Goal: Task Accomplishment & Management: Use online tool/utility

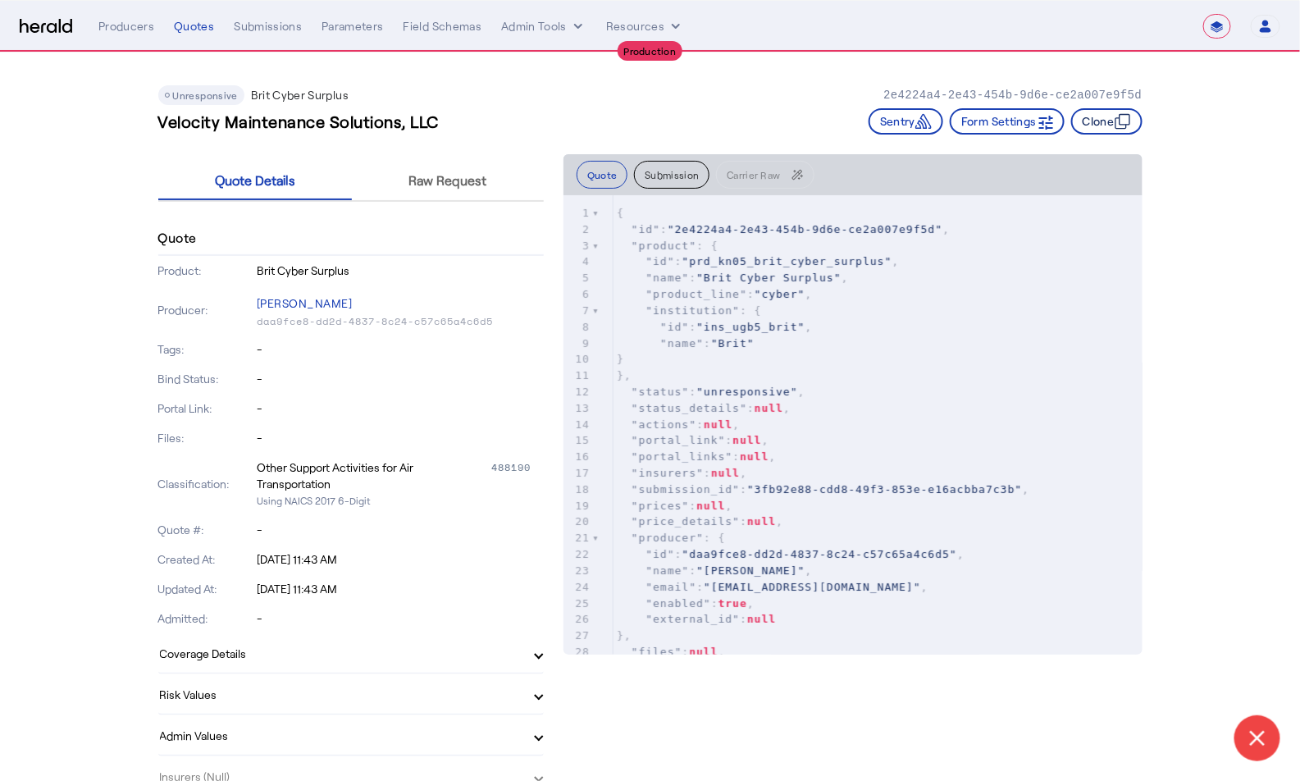
click at [1107, 128] on button "Clone" at bounding box center [1106, 121] width 71 height 26
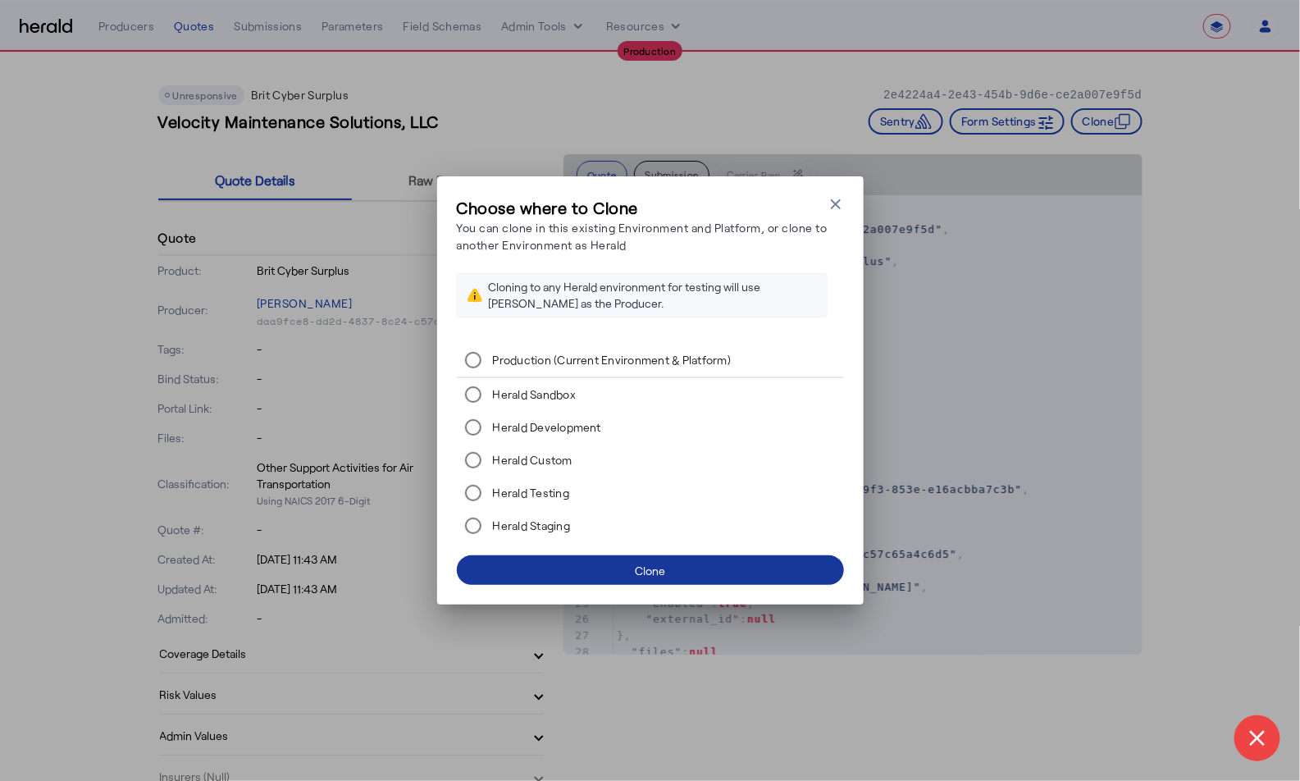
click at [755, 568] on span at bounding box center [650, 569] width 387 height 39
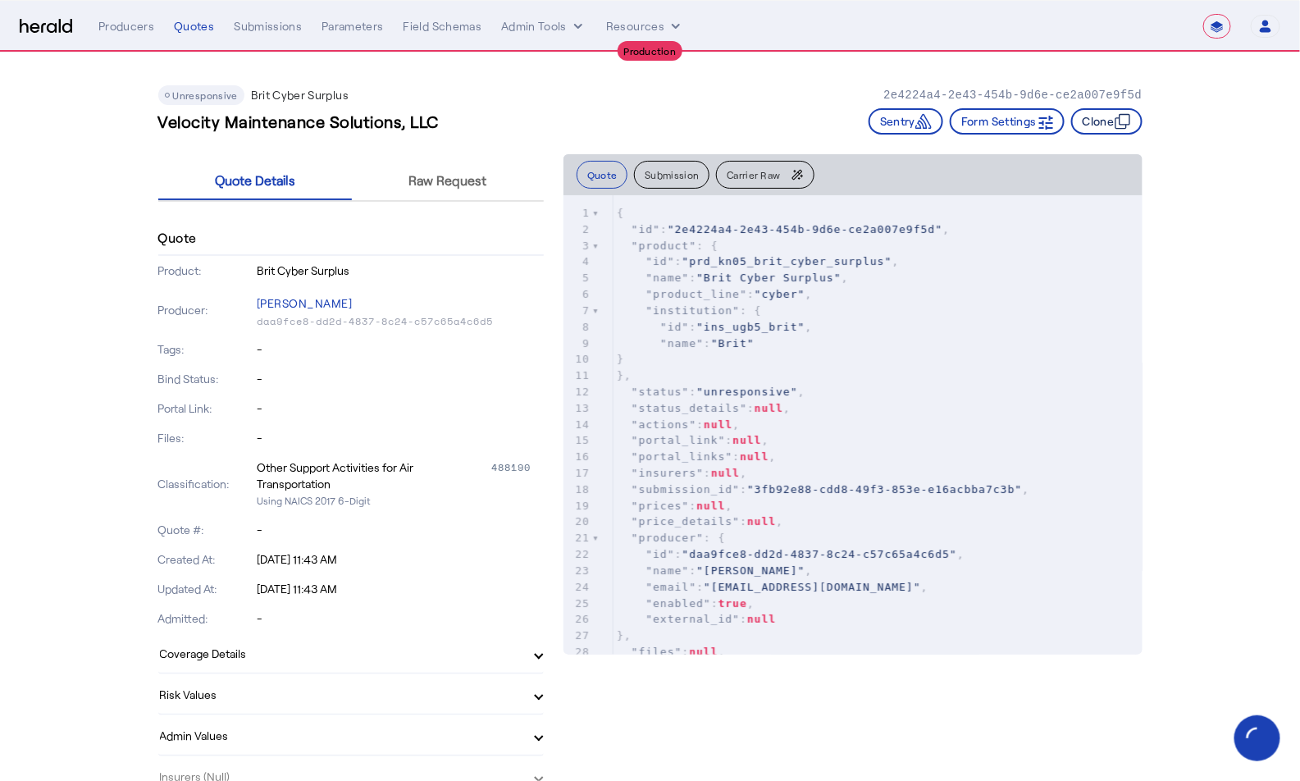
click at [1122, 125] on icon "button" at bounding box center [1123, 121] width 16 height 16
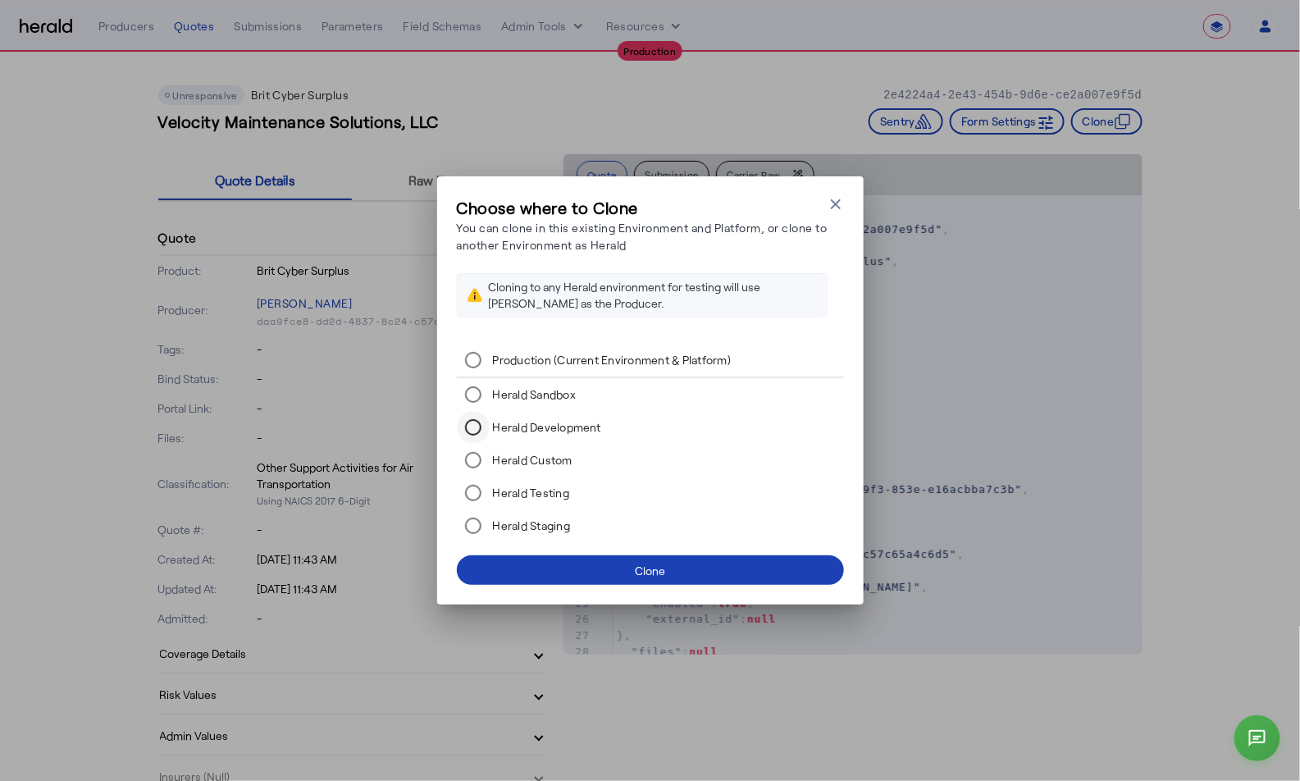
click at [490, 419] on div at bounding box center [473, 427] width 39 height 39
click at [630, 570] on span at bounding box center [650, 569] width 387 height 39
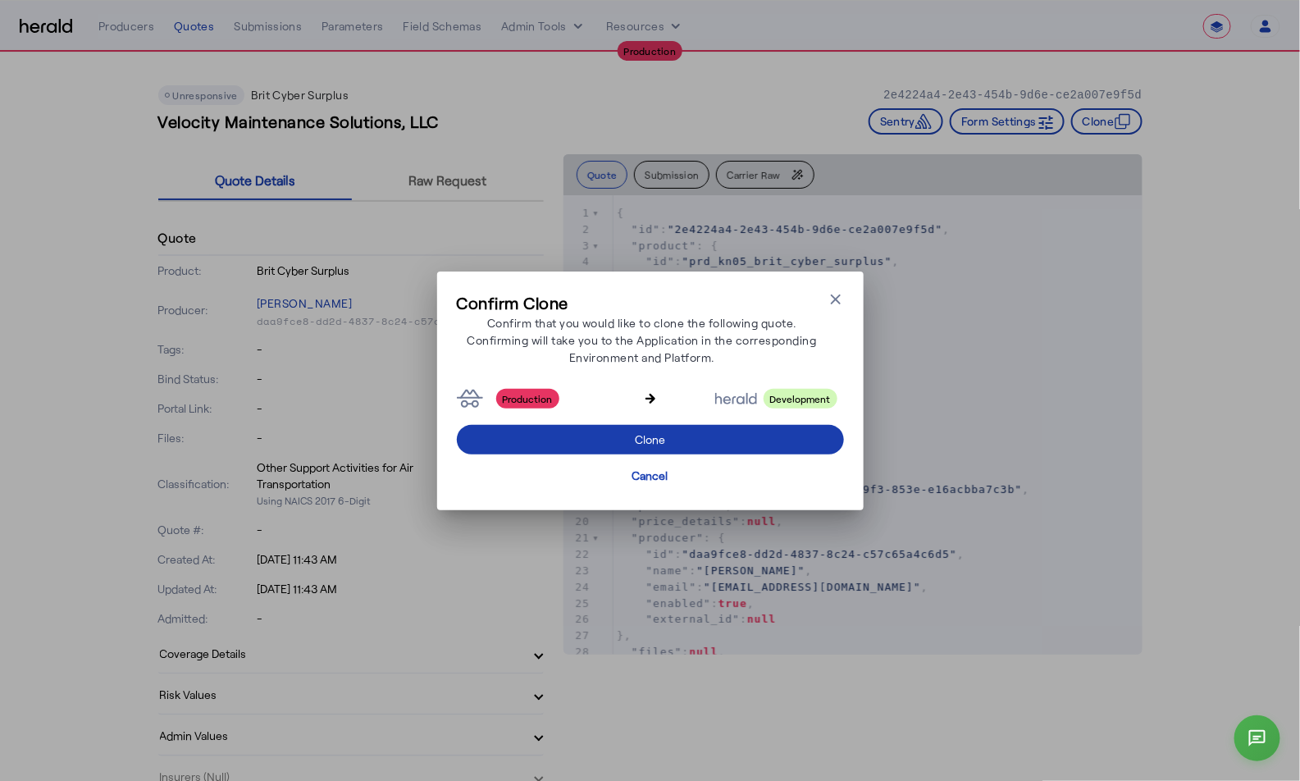
click at [650, 438] on div "Clone" at bounding box center [650, 439] width 30 height 17
select select "**********"
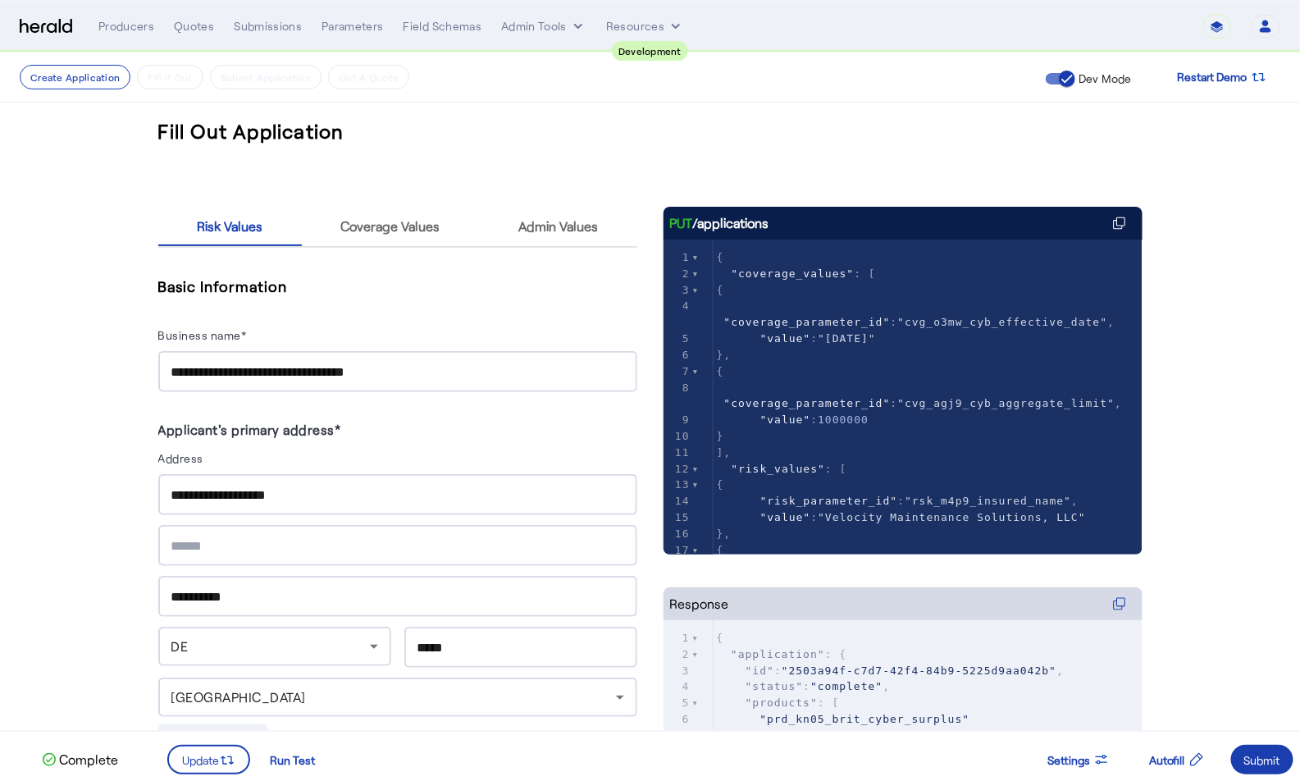
click at [1275, 755] on div "Submit" at bounding box center [1262, 759] width 36 height 17
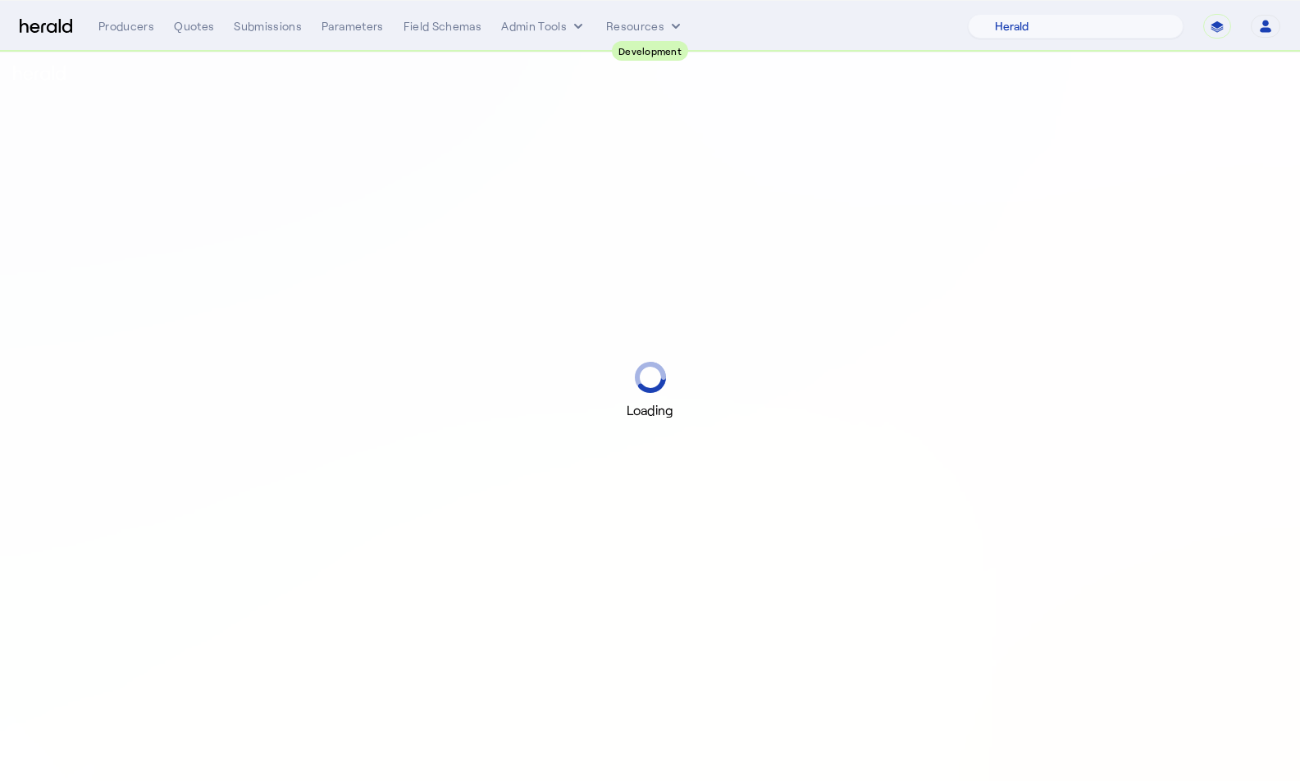
select select "pfm_2v8p_herald_api"
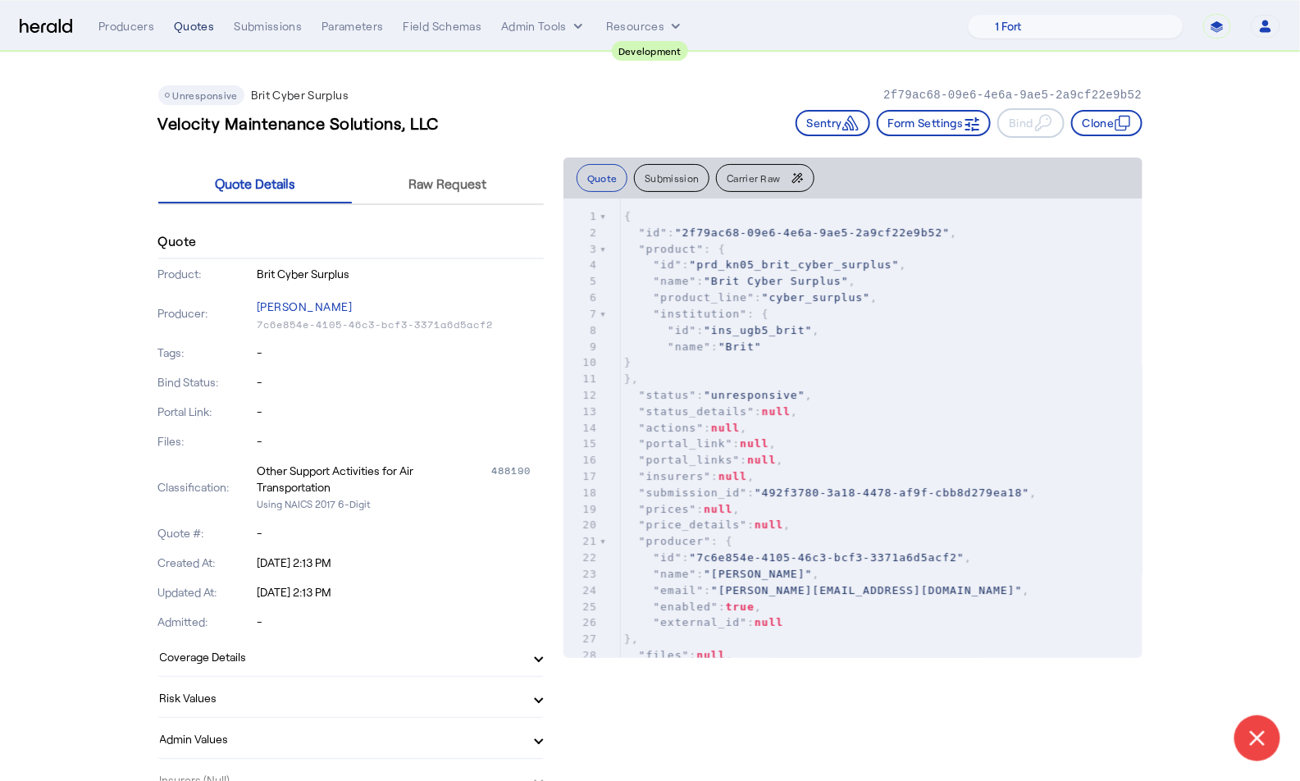
click at [198, 21] on div "Quotes" at bounding box center [194, 26] width 40 height 16
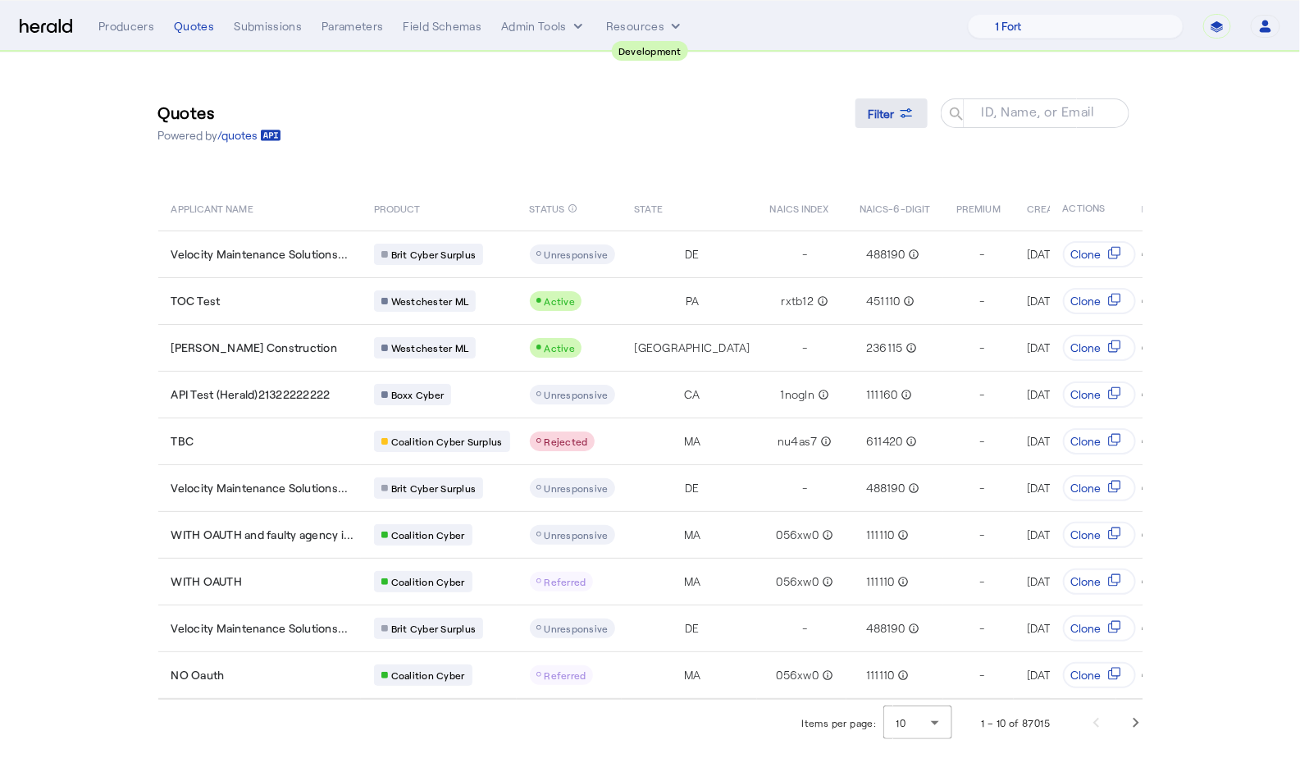
click at [898, 113] on icon at bounding box center [906, 113] width 16 height 16
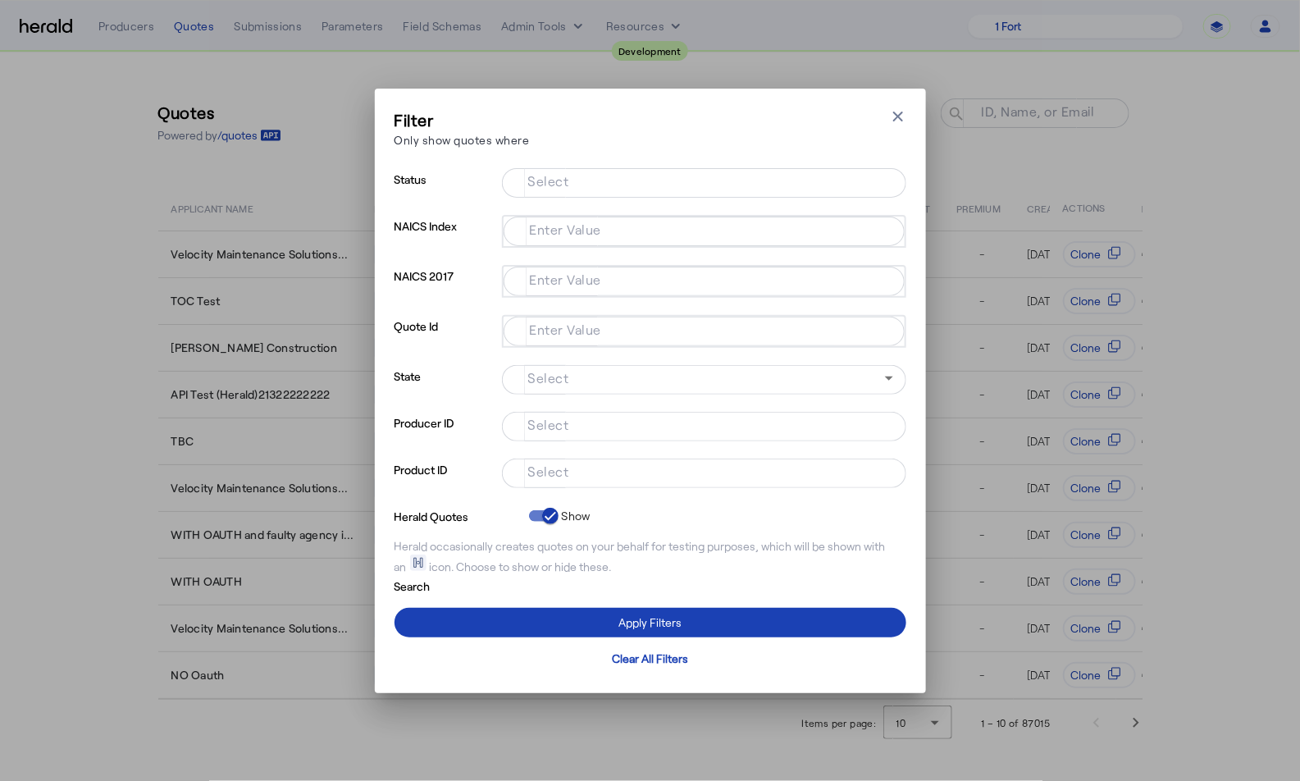
click at [697, 66] on div "Filter Only show quotes where Close modal Status Select NAICS Index Enter Value…" at bounding box center [650, 390] width 1300 height 781
click at [896, 111] on icon "button" at bounding box center [898, 116] width 16 height 16
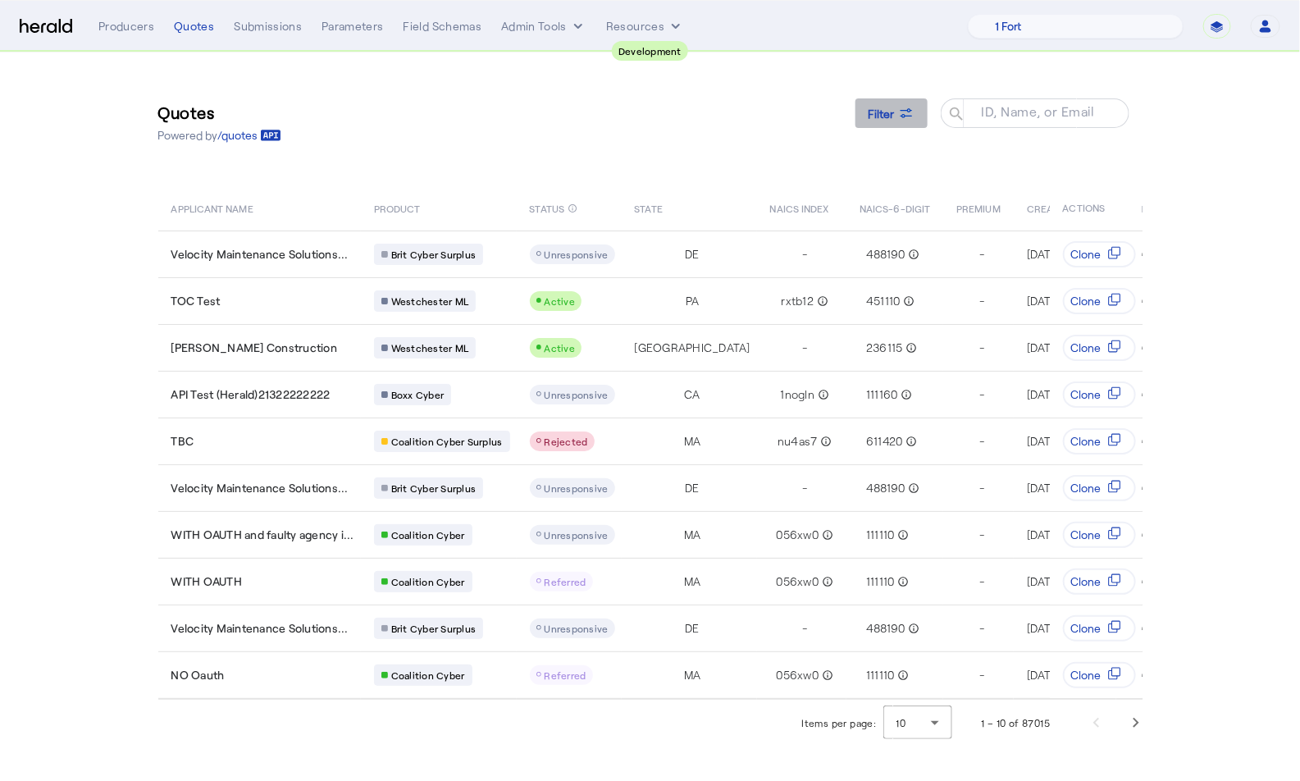
click at [873, 121] on span "Filter" at bounding box center [882, 113] width 26 height 17
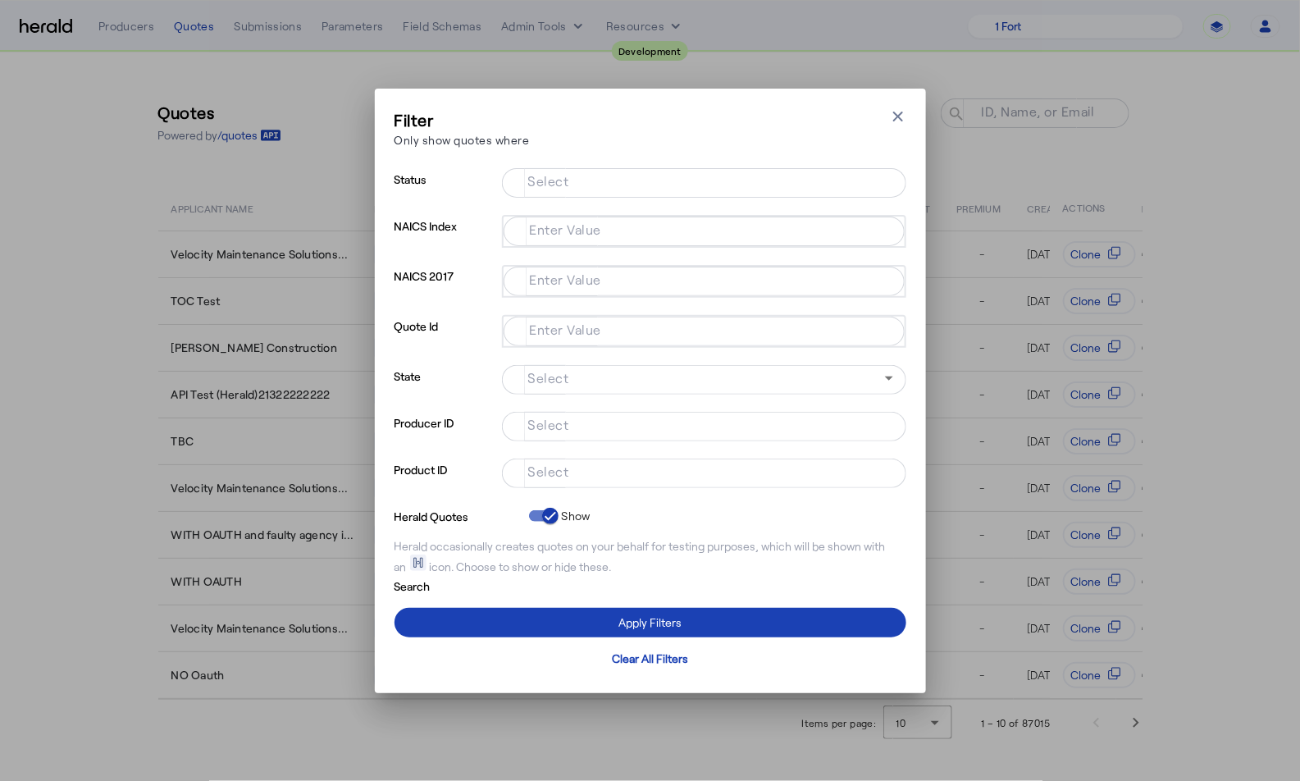
click at [554, 468] on mat-label "Select" at bounding box center [548, 471] width 41 height 16
click at [554, 468] on input "Select" at bounding box center [701, 472] width 372 height 20
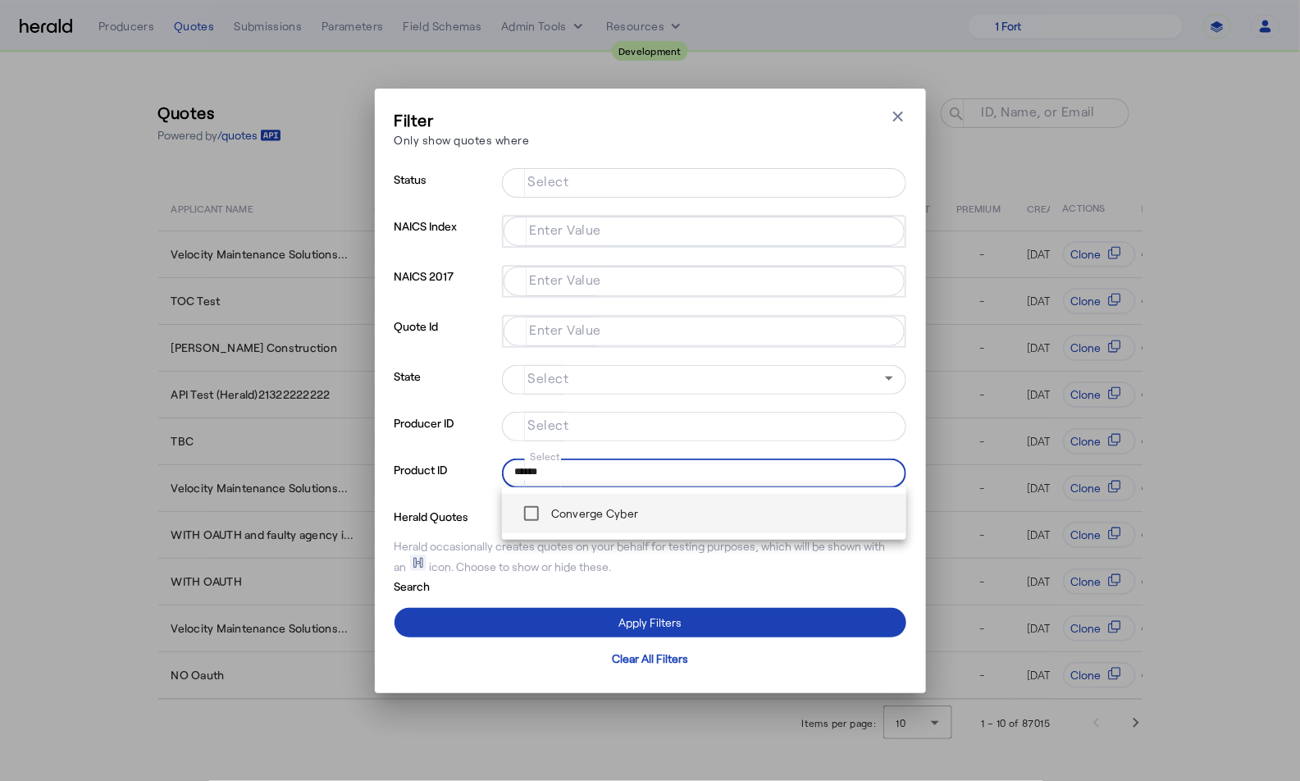
type input "******"
click at [569, 505] on label "Converge Cyber" at bounding box center [593, 513] width 91 height 16
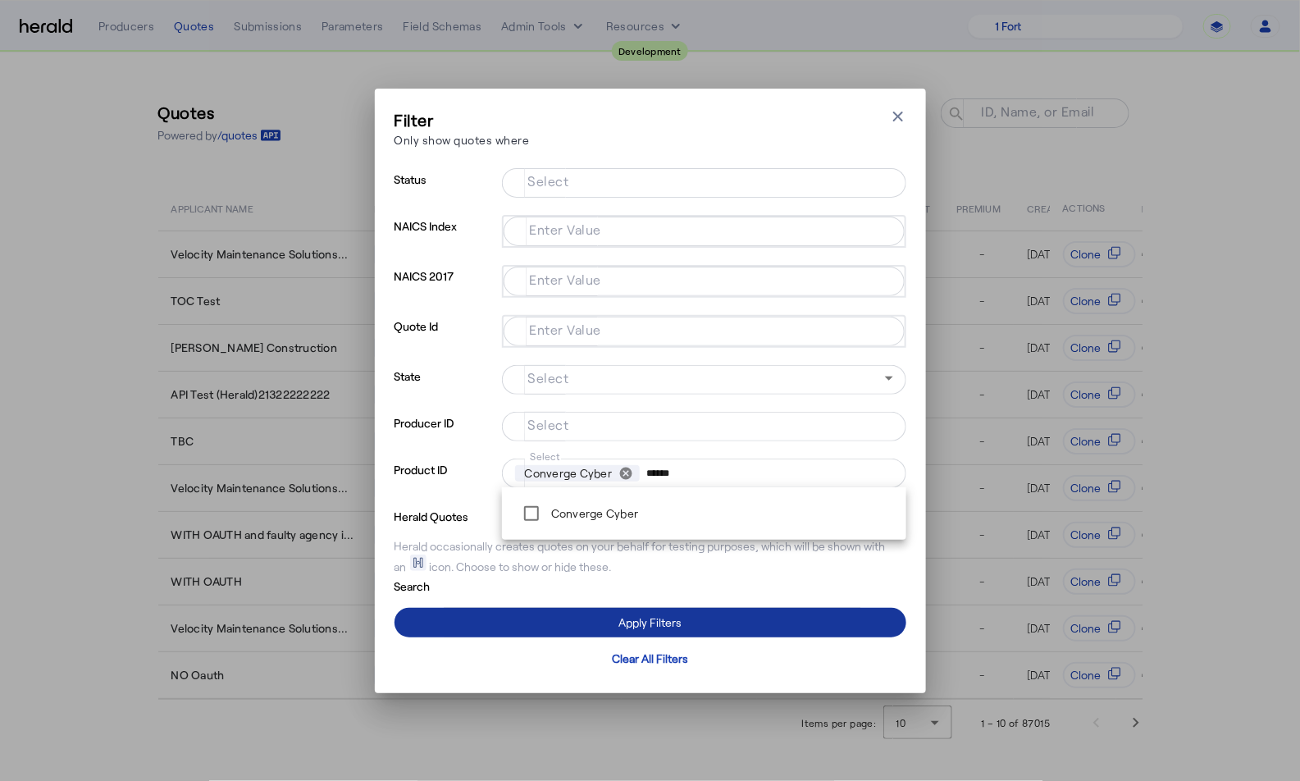
click at [571, 629] on span at bounding box center [650, 622] width 512 height 39
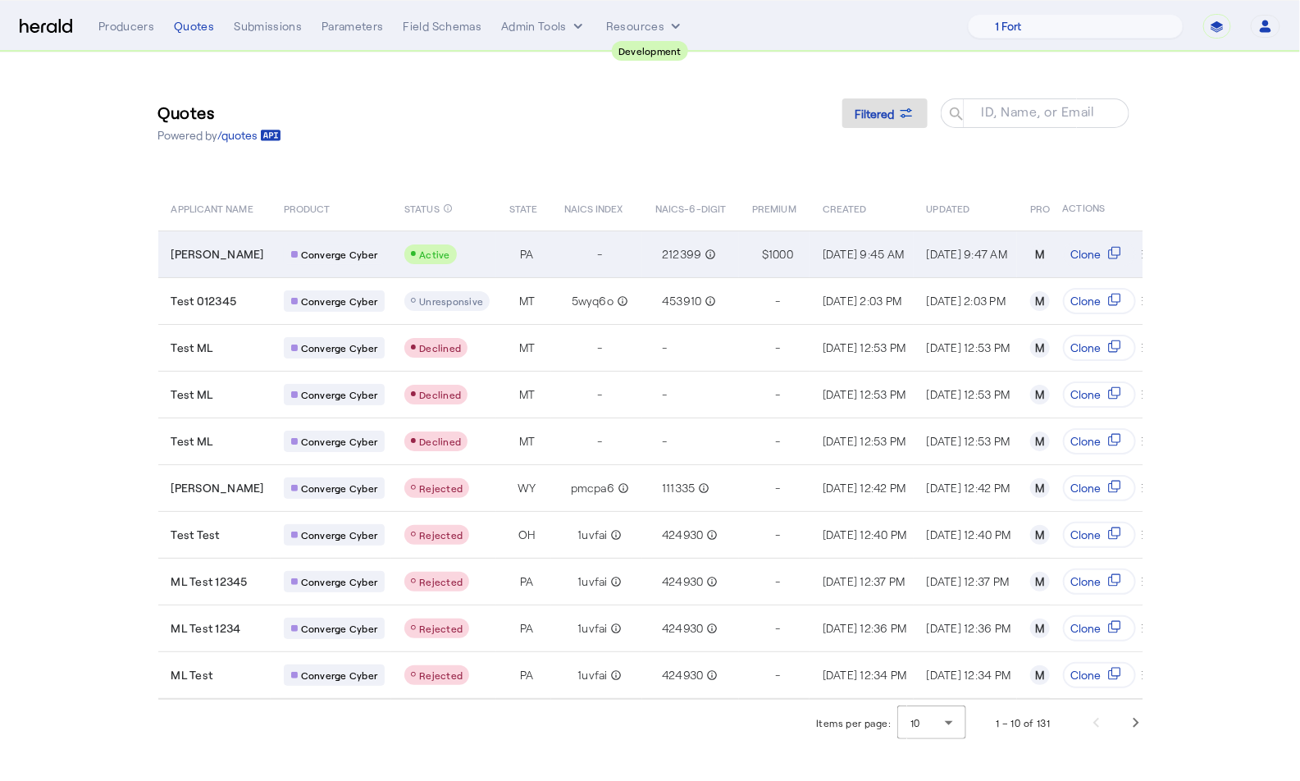
click at [509, 249] on div "PA" at bounding box center [526, 254] width 34 height 16
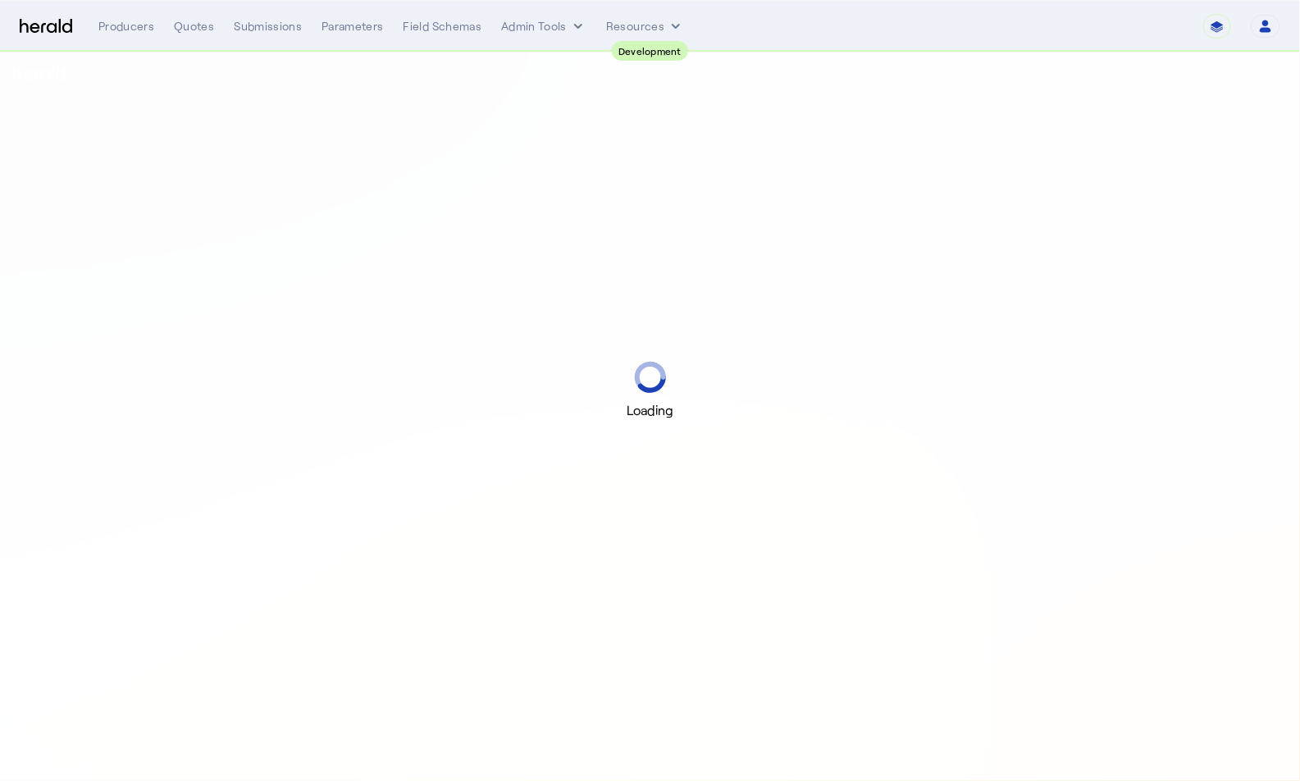
select select "pfm_2v8p_herald_api"
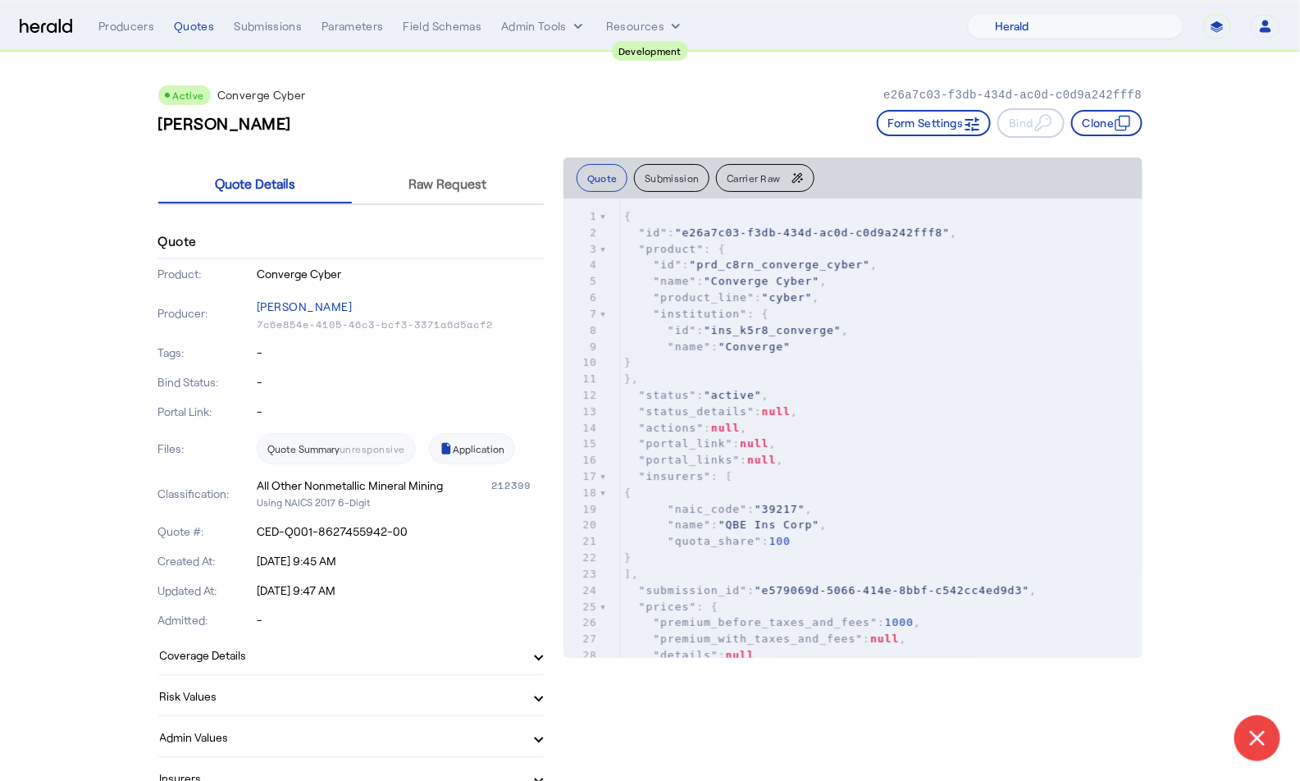
drag, startPoint x: 258, startPoint y: 532, endPoint x: 427, endPoint y: 534, distance: 169.8
click at [427, 534] on p "CED-Q001-8627455942-00" at bounding box center [400, 531] width 287 height 16
copy p "CED-Q001-8627455942-00"
type textarea "**********"
drag, startPoint x: 828, startPoint y: 590, endPoint x: 1028, endPoint y: 591, distance: 200.9
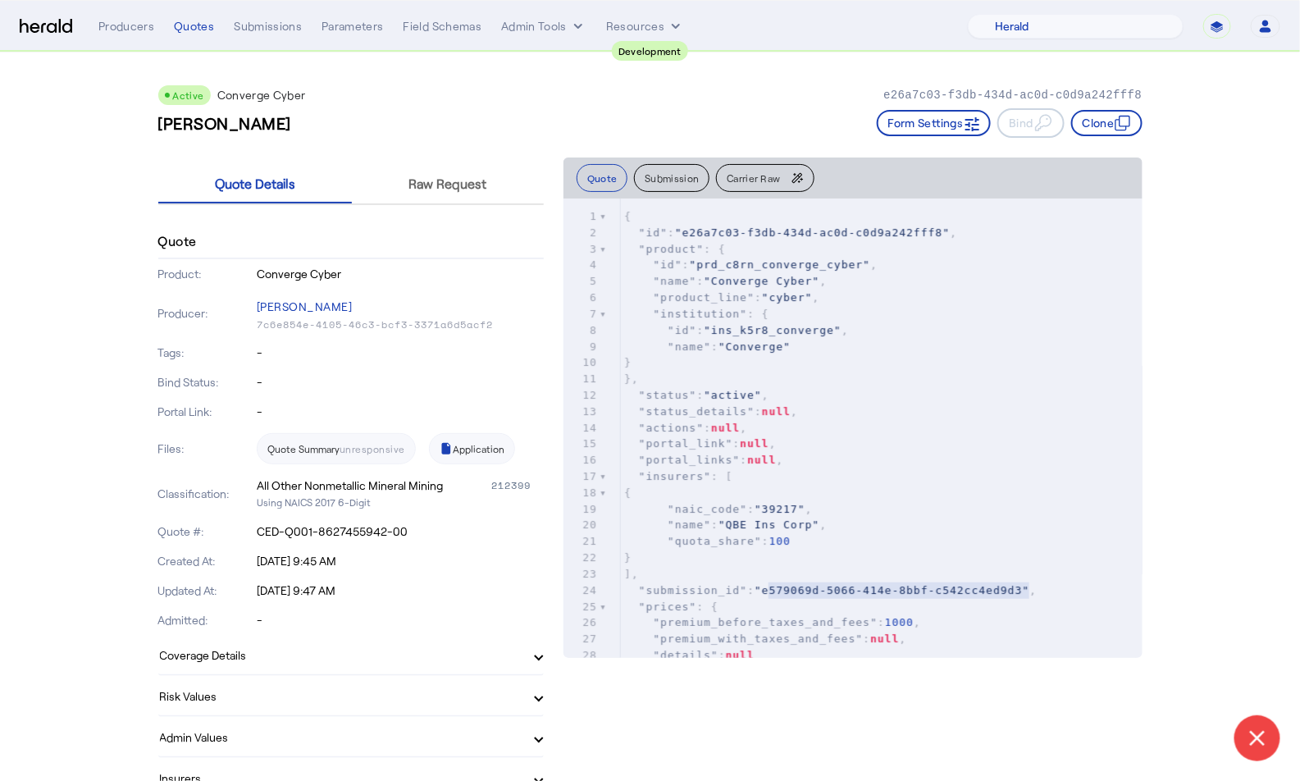
click at [1028, 591] on span ""e579069d-5066-414e-8bbf-c542cc4ed9d3"" at bounding box center [892, 590] width 275 height 12
type textarea "**********"
drag, startPoint x: 692, startPoint y: 232, endPoint x: 949, endPoint y: 235, distance: 256.7
click at [949, 235] on span ""e26a7c03-f3db-434d-ac0d-c0d9a242fff8"" at bounding box center [812, 232] width 275 height 12
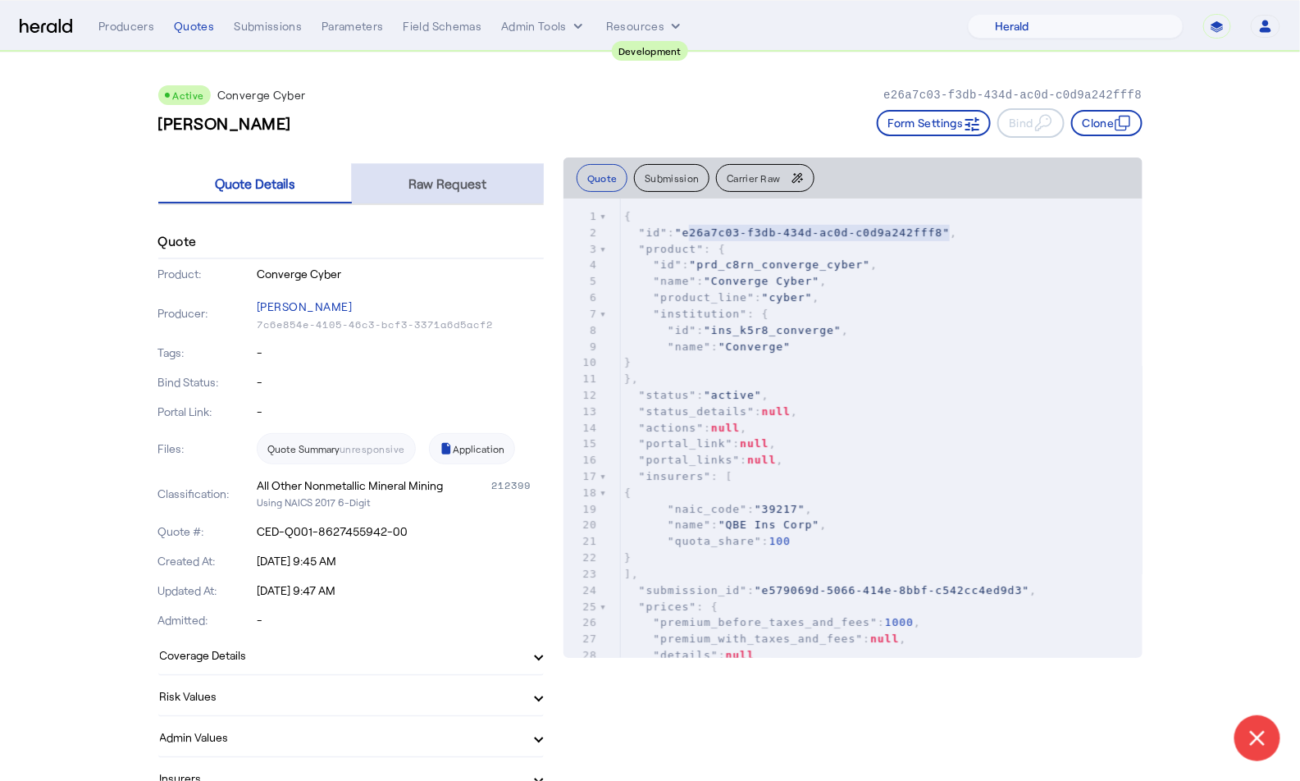
click at [443, 177] on span "Raw Request" at bounding box center [448, 183] width 78 height 13
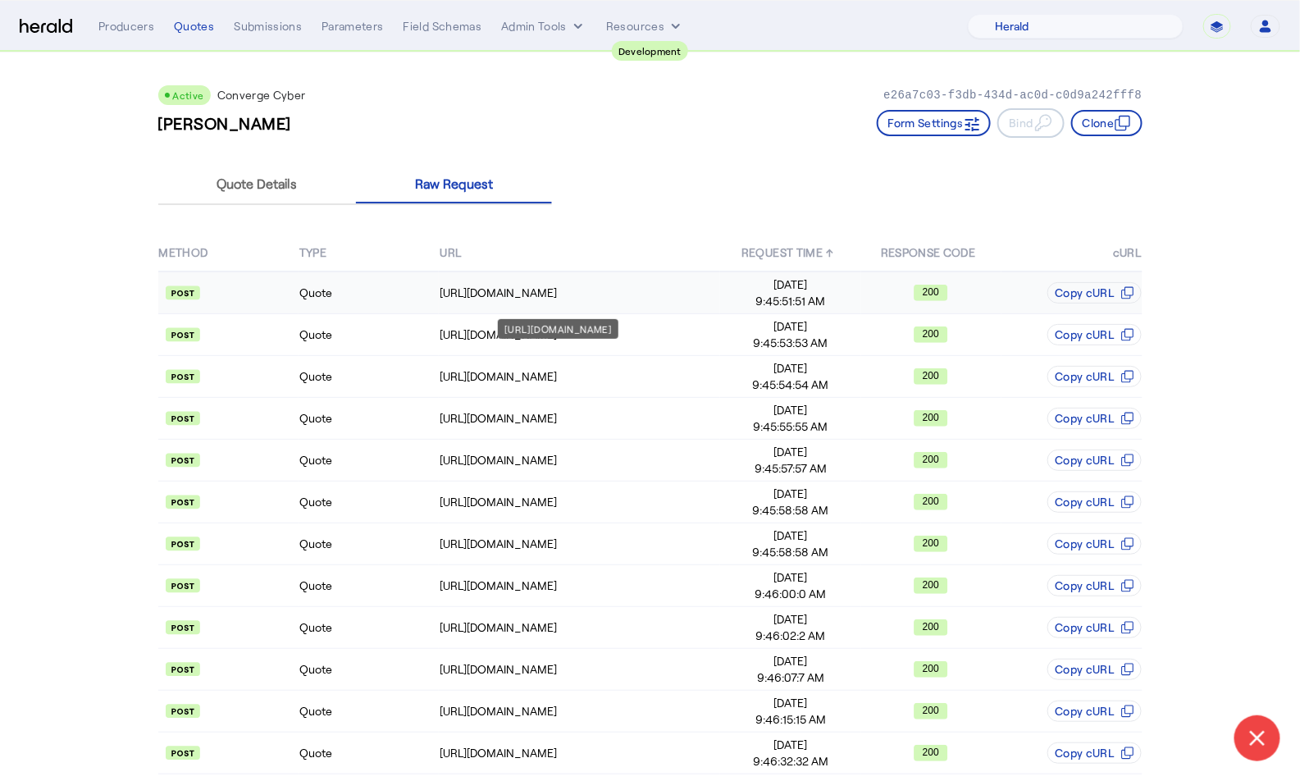
click at [530, 290] on div "https://api.staging.convergeins.com/graphql" at bounding box center [580, 293] width 280 height 16
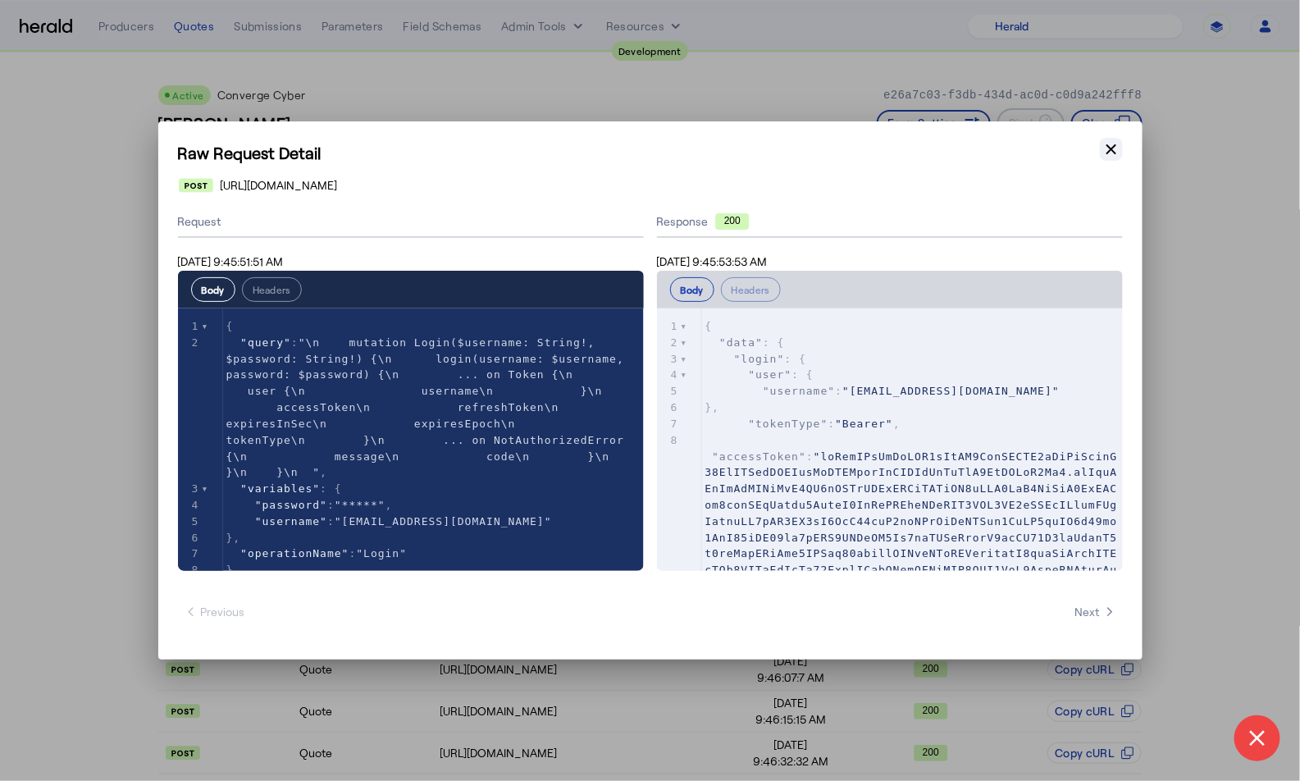
click at [1110, 144] on icon "button" at bounding box center [1111, 149] width 16 height 16
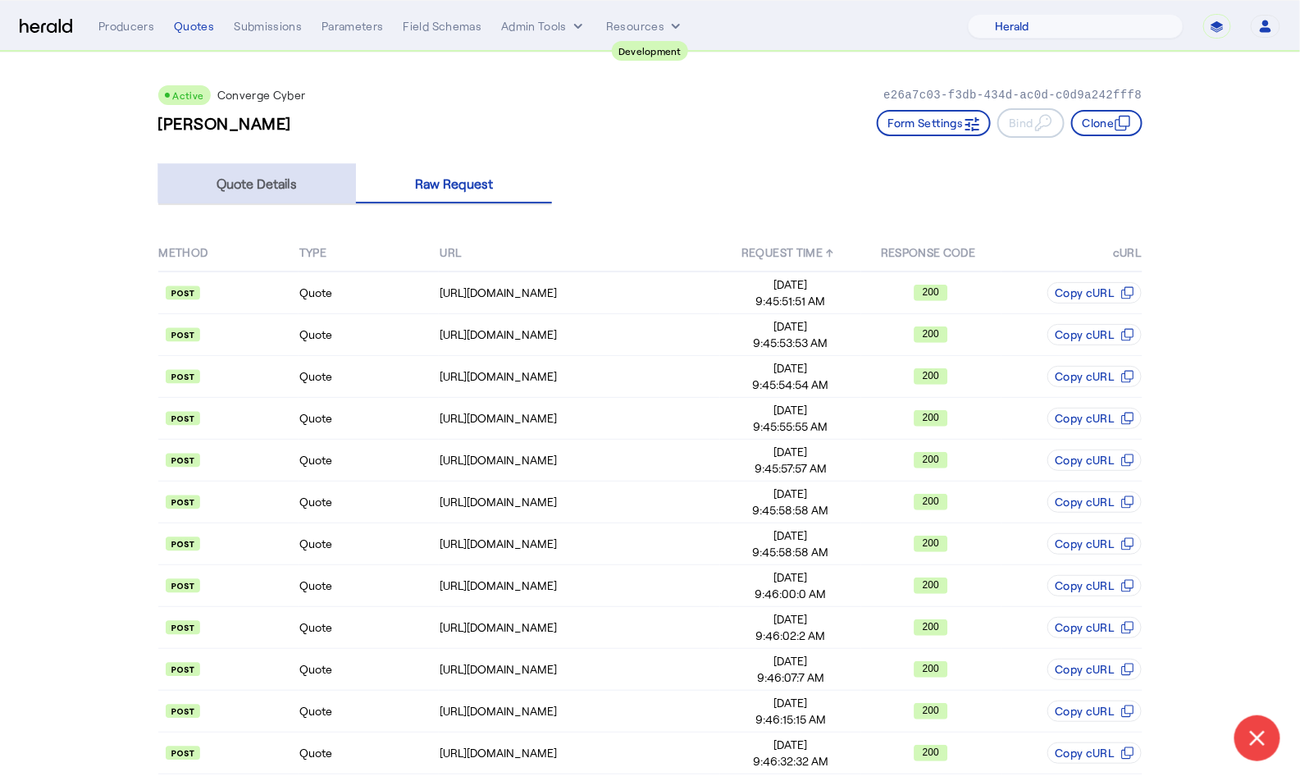
click at [283, 169] on span "Quote Details" at bounding box center [257, 183] width 80 height 39
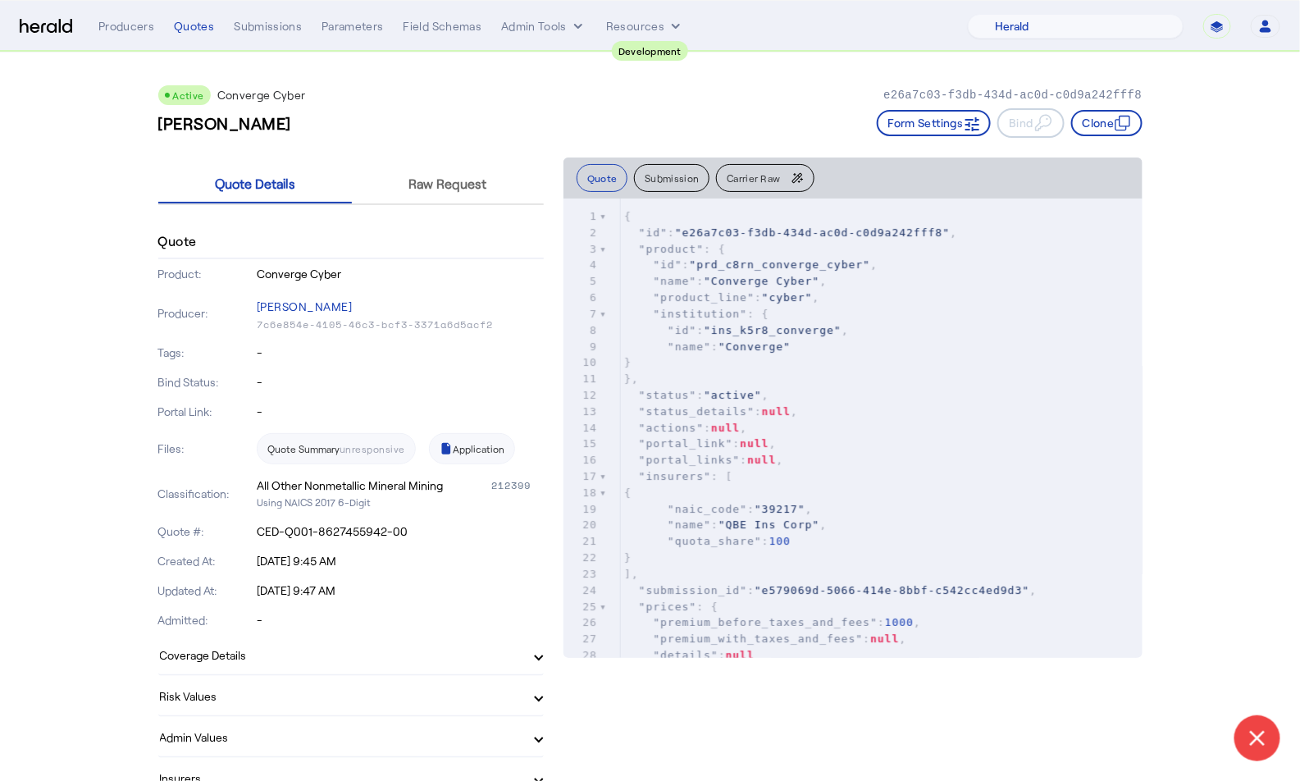
click at [768, 183] on button "Carrier Raw" at bounding box center [765, 178] width 98 height 28
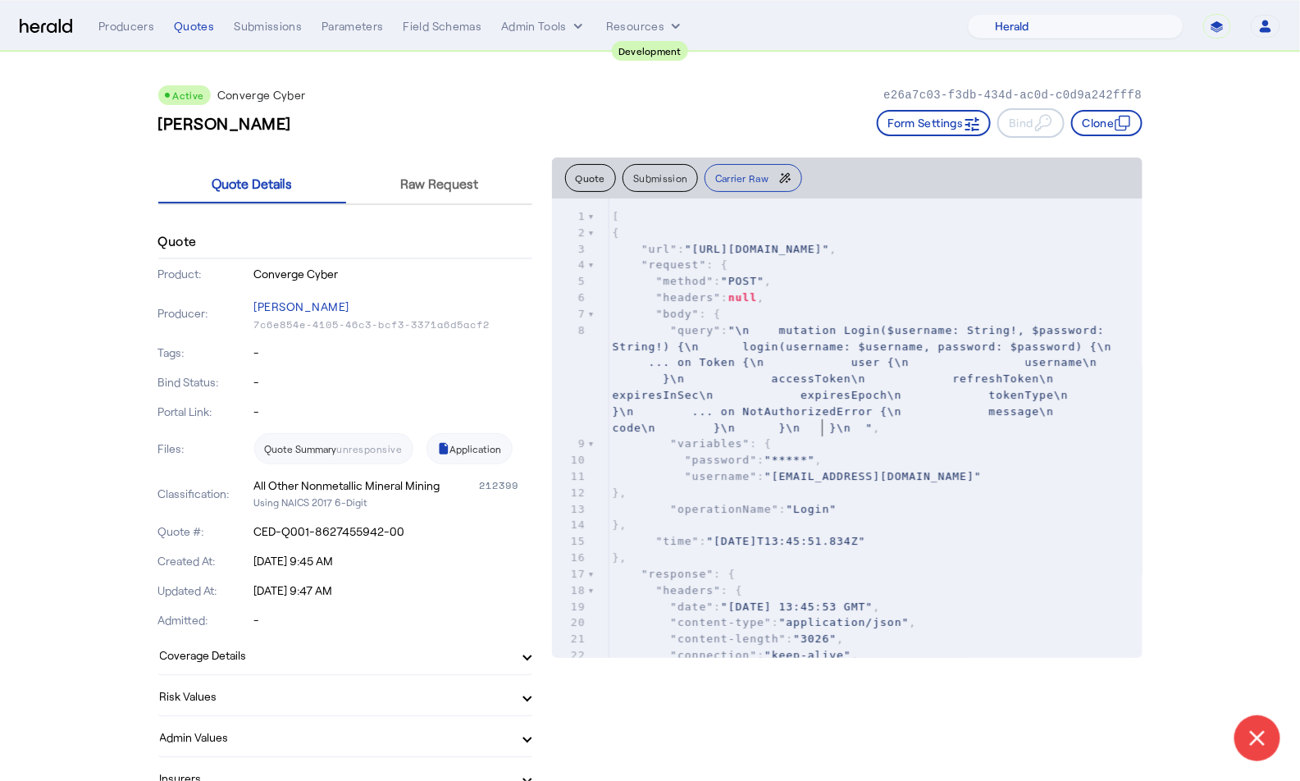
click at [820, 431] on span ""\n mutation Login($username: String!, $password: String!) {\n login(username: …" at bounding box center [877, 379] width 528 height 110
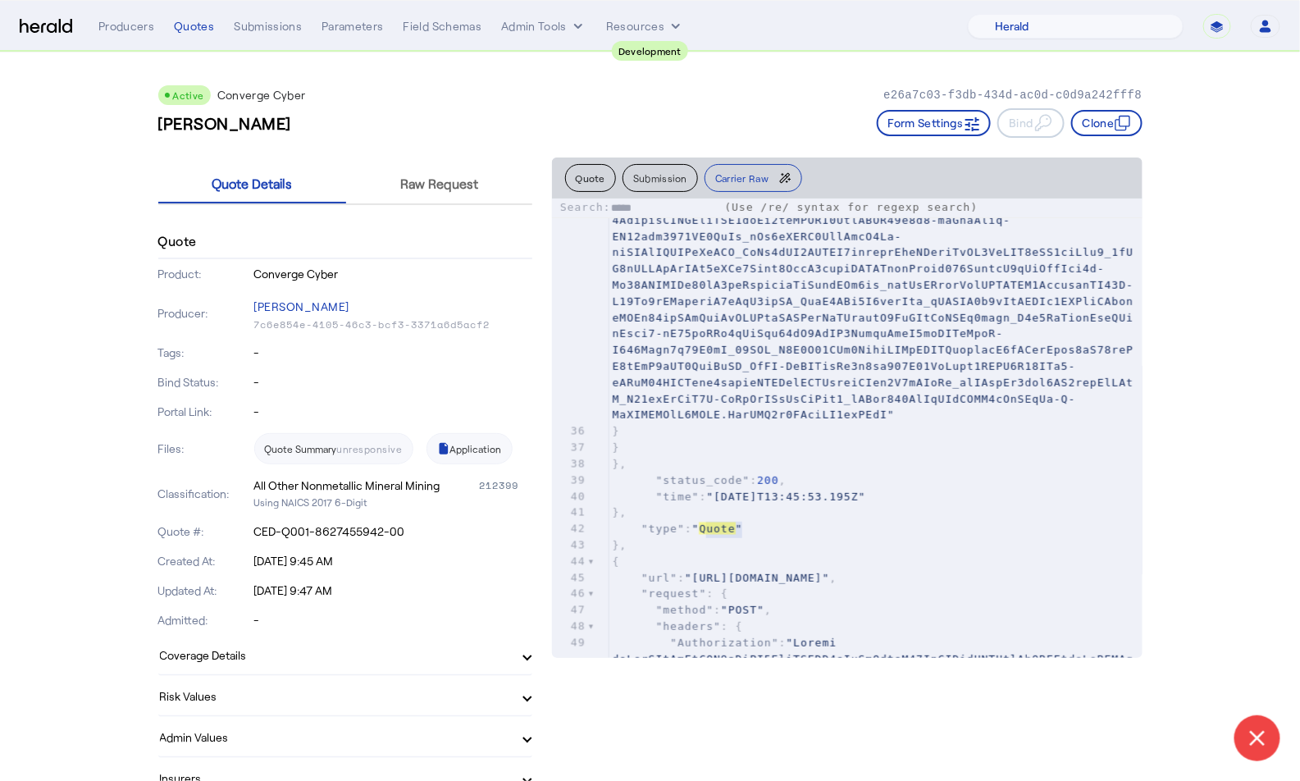
scroll to position [1206, 0]
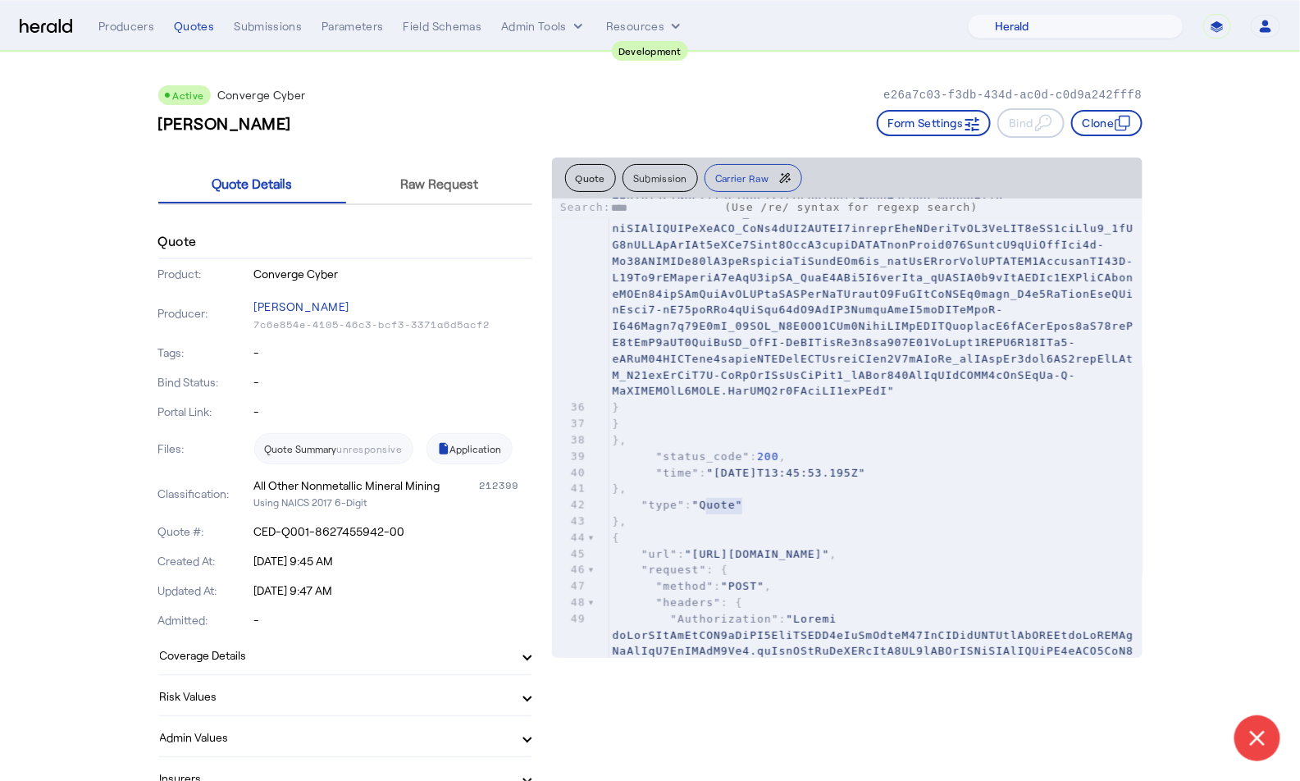
type input "*****"
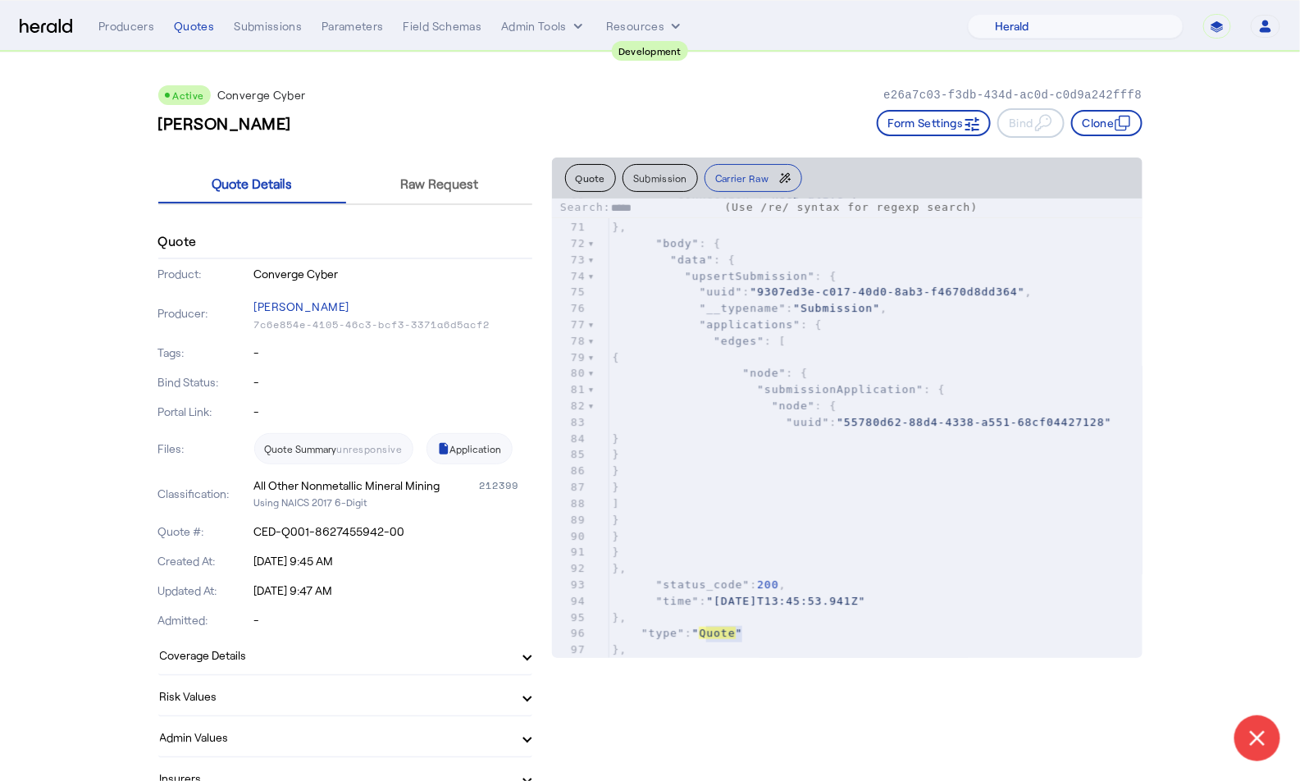
type textarea "*****"
click at [591, 176] on button "Quote" at bounding box center [591, 178] width 52 height 28
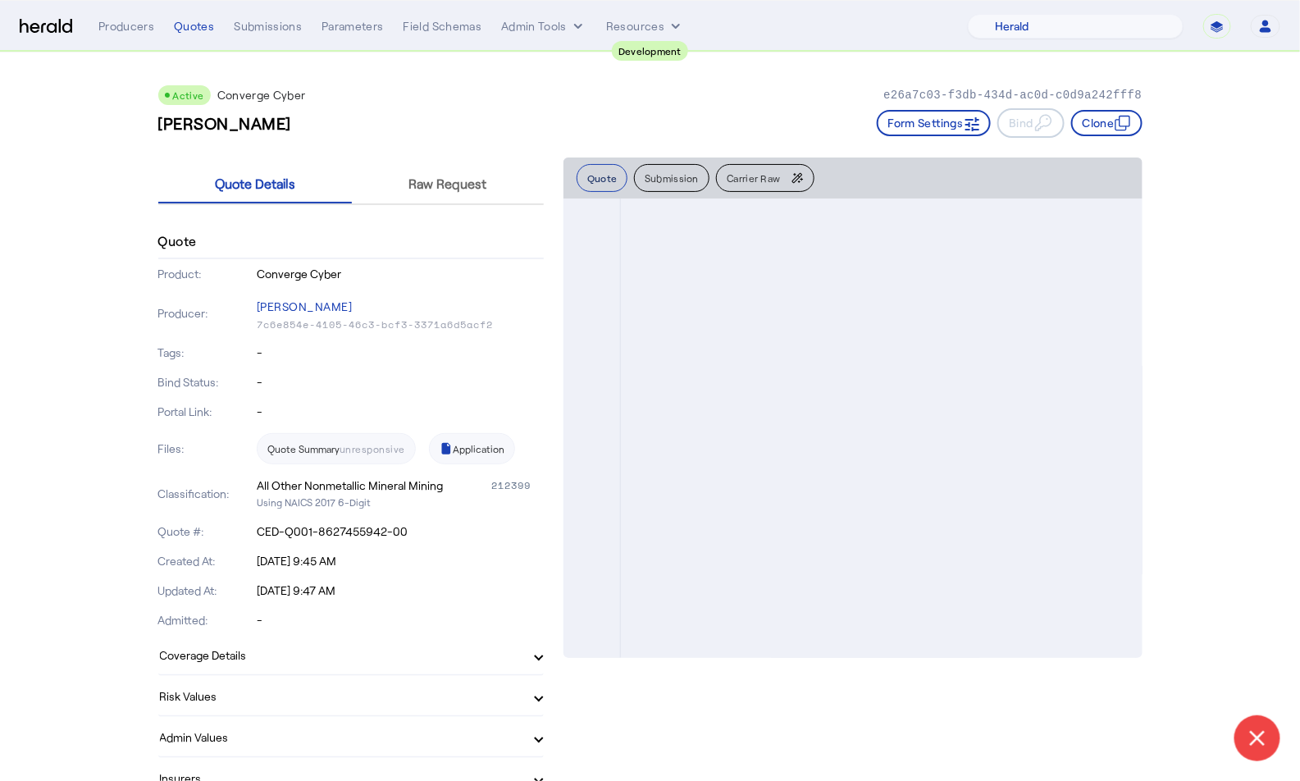
scroll to position [0, 0]
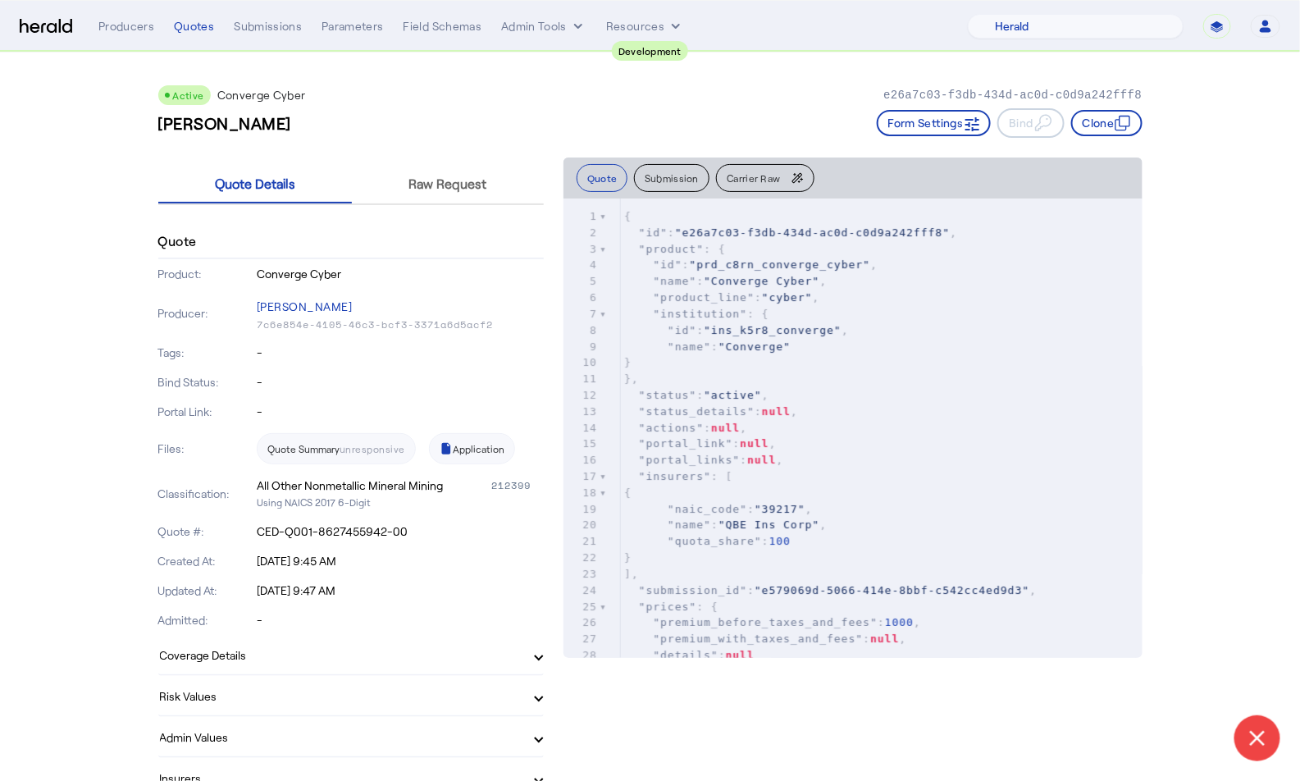
click at [663, 174] on button "Submission" at bounding box center [671, 178] width 75 height 28
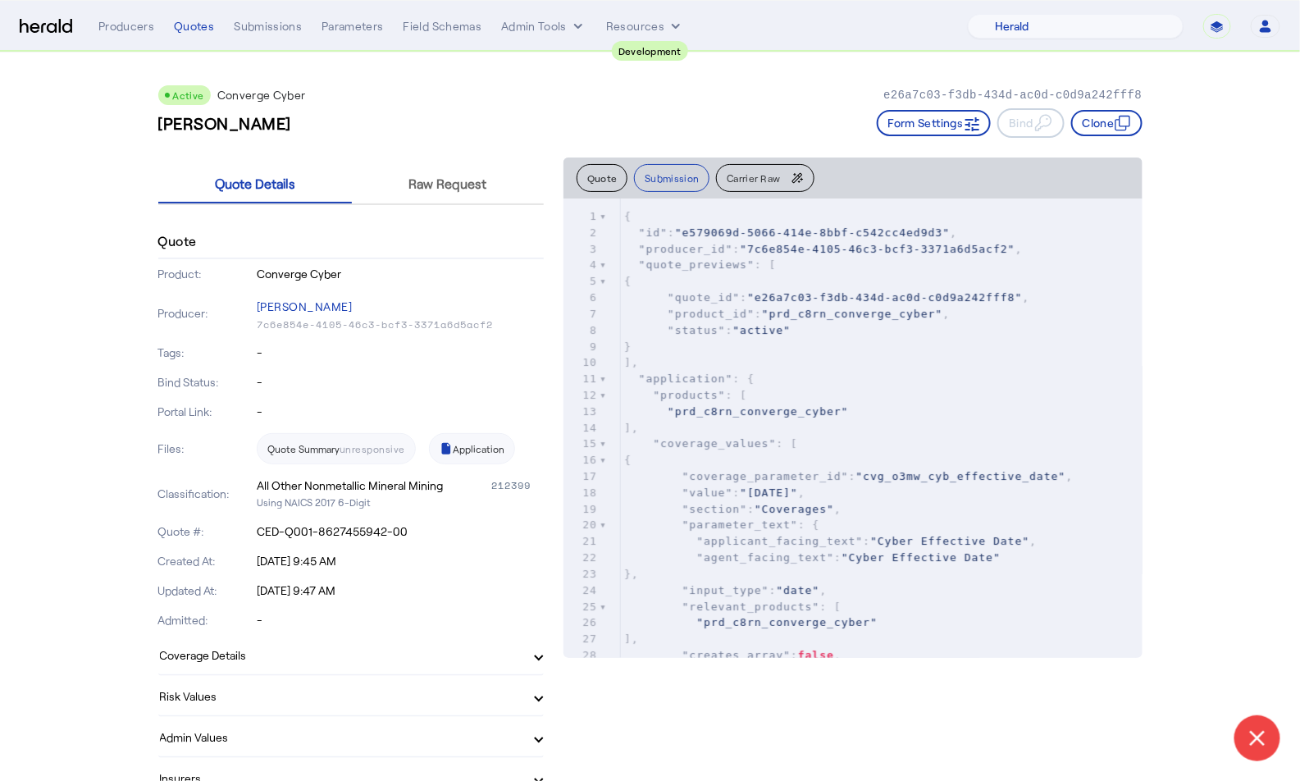
click at [731, 173] on span "Carrier Raw" at bounding box center [753, 178] width 53 height 10
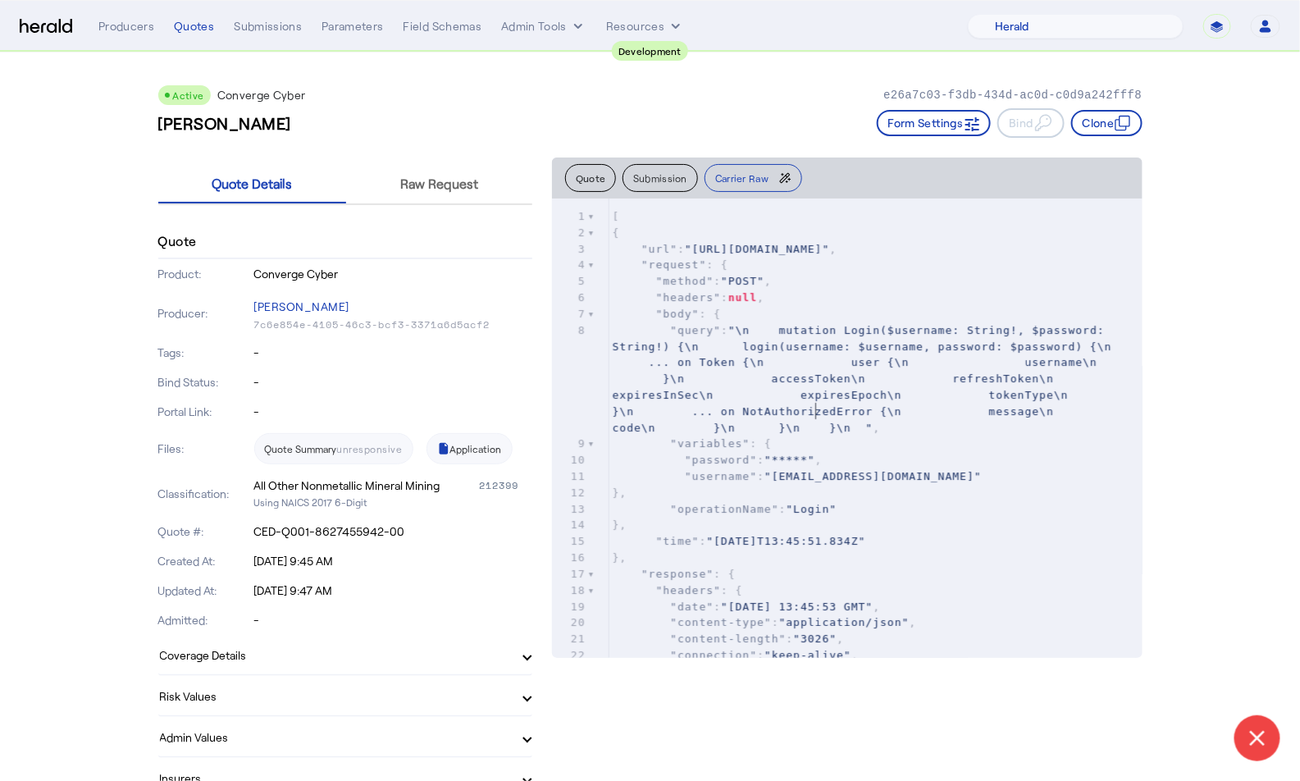
click at [818, 403] on pre ""query" : "\n mutation Login($username: String!, $password: String!) {\n login(…" at bounding box center [875, 379] width 533 height 114
type input "******"
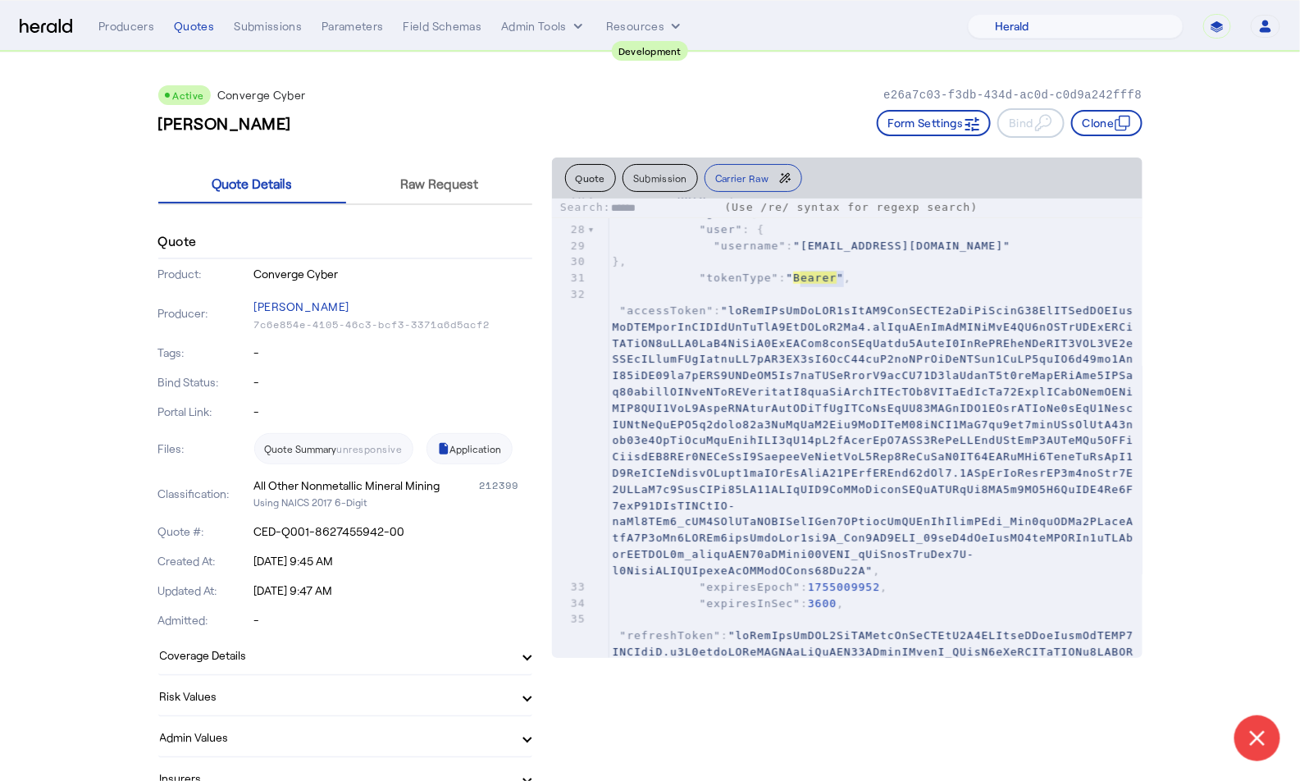
click at [811, 287] on div "1 [ 2 { 3 "url" : "https://api.staging.convergeins.com/graphql" , 4 "request" :…" at bounding box center [875, 448] width 533 height 1527
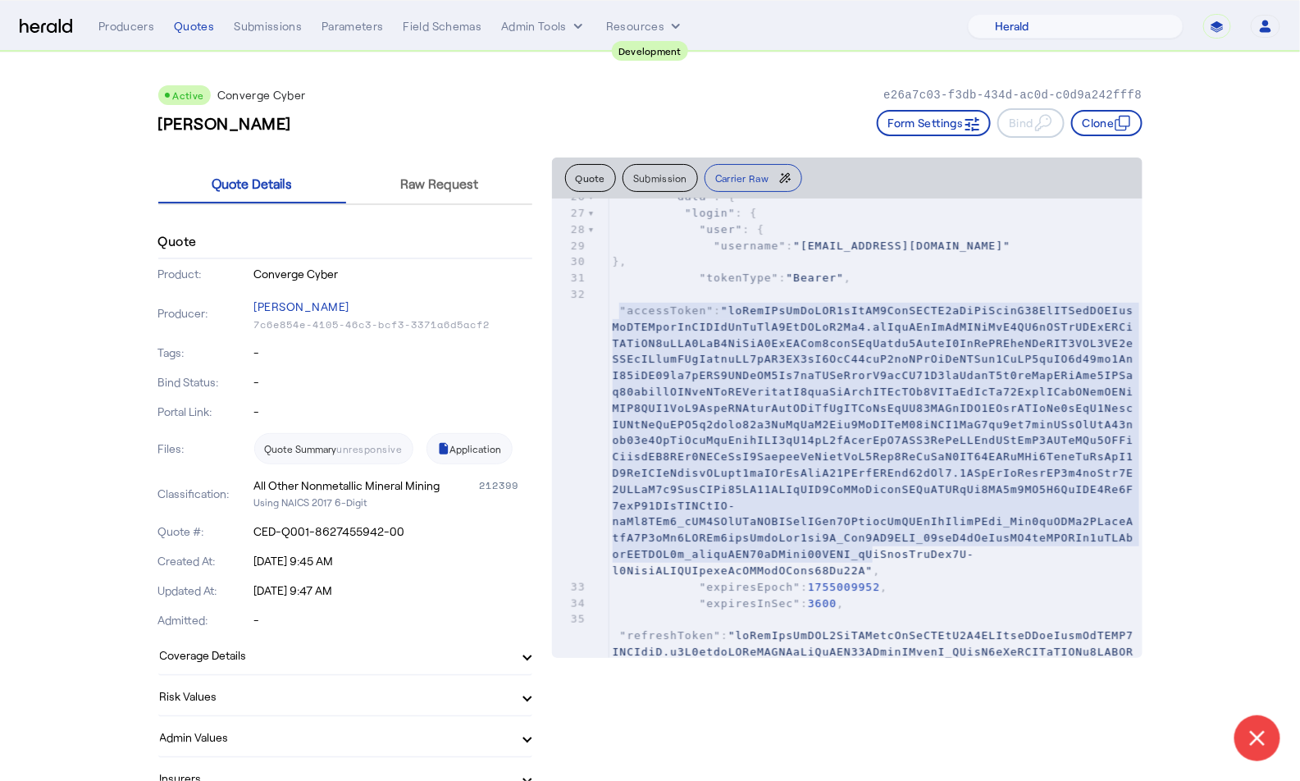
type textarea "**********"
drag, startPoint x: 622, startPoint y: 309, endPoint x: 866, endPoint y: 565, distance: 353.3
click at [866, 565] on span at bounding box center [874, 440] width 522 height 272
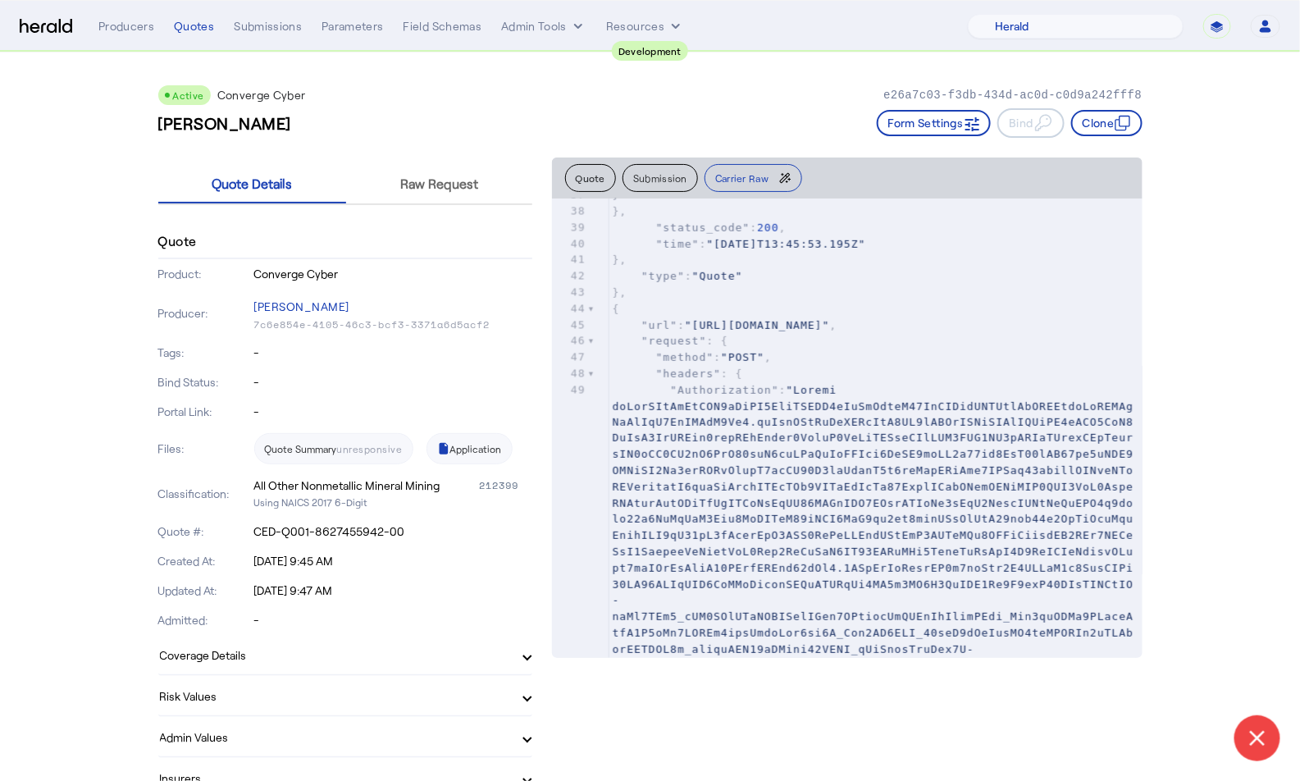
scroll to position [1478, 0]
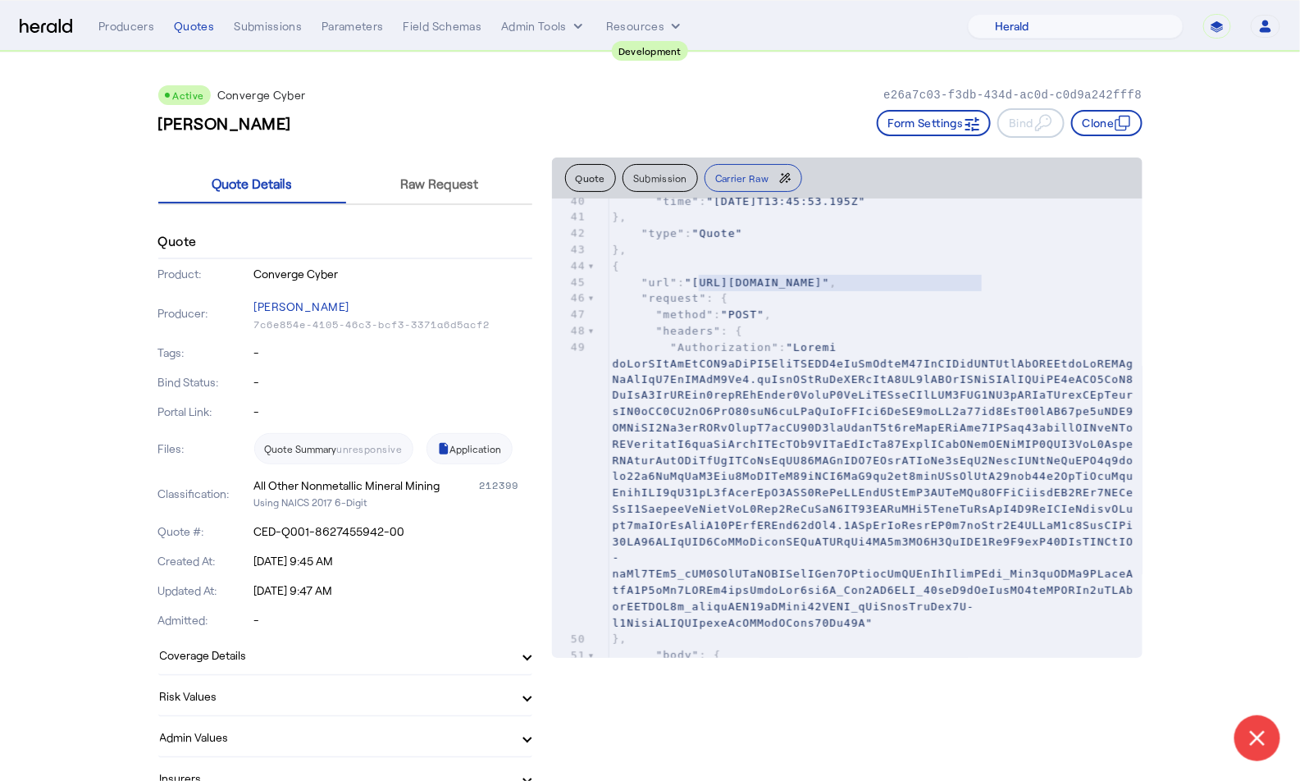
type textarea "**********"
drag, startPoint x: 698, startPoint y: 280, endPoint x: 1010, endPoint y: 284, distance: 311.7
click at [830, 284] on span ""https://api.staging.convergeins.com/graphql"" at bounding box center [757, 282] width 145 height 12
click at [825, 367] on span at bounding box center [874, 484] width 522 height 289
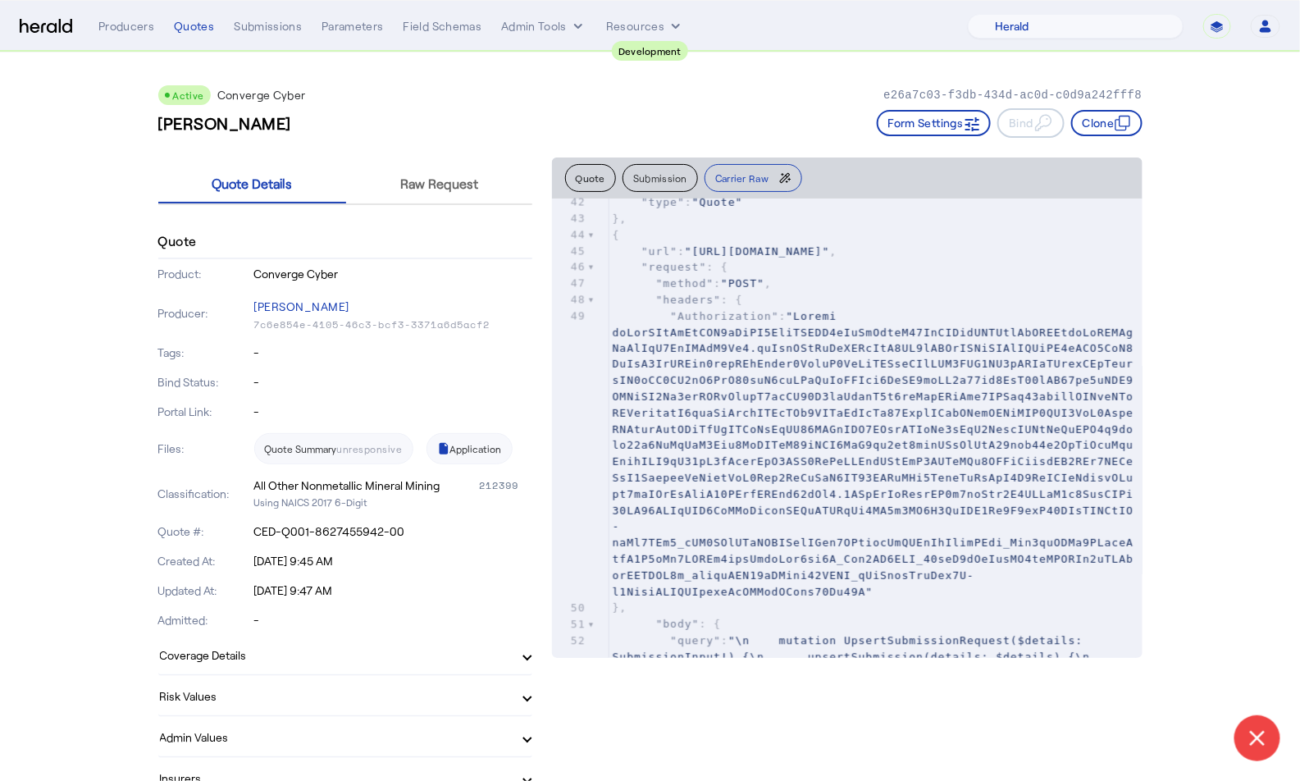
scroll to position [1515, 0]
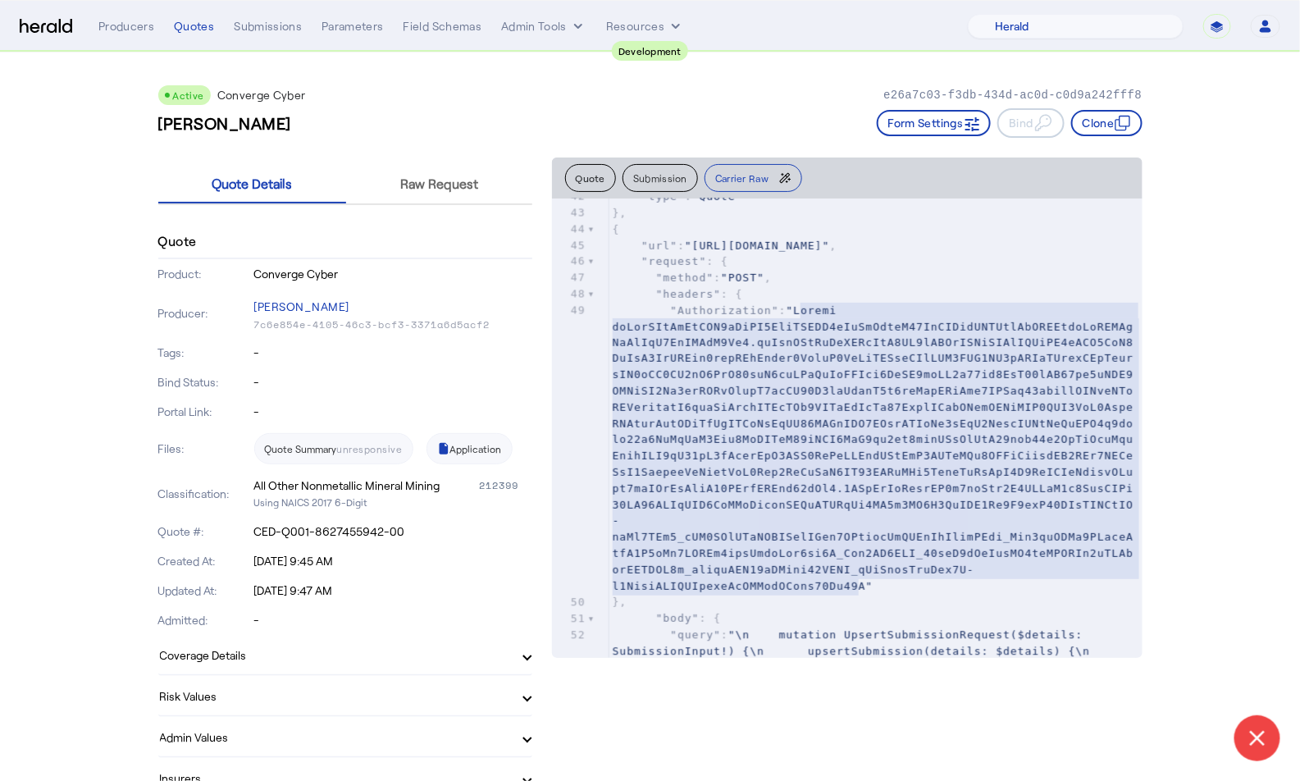
type textarea "**********"
drag, startPoint x: 801, startPoint y: 307, endPoint x: 864, endPoint y: 582, distance: 282.5
click at [864, 582] on span at bounding box center [874, 447] width 522 height 289
